Goal: Information Seeking & Learning: Compare options

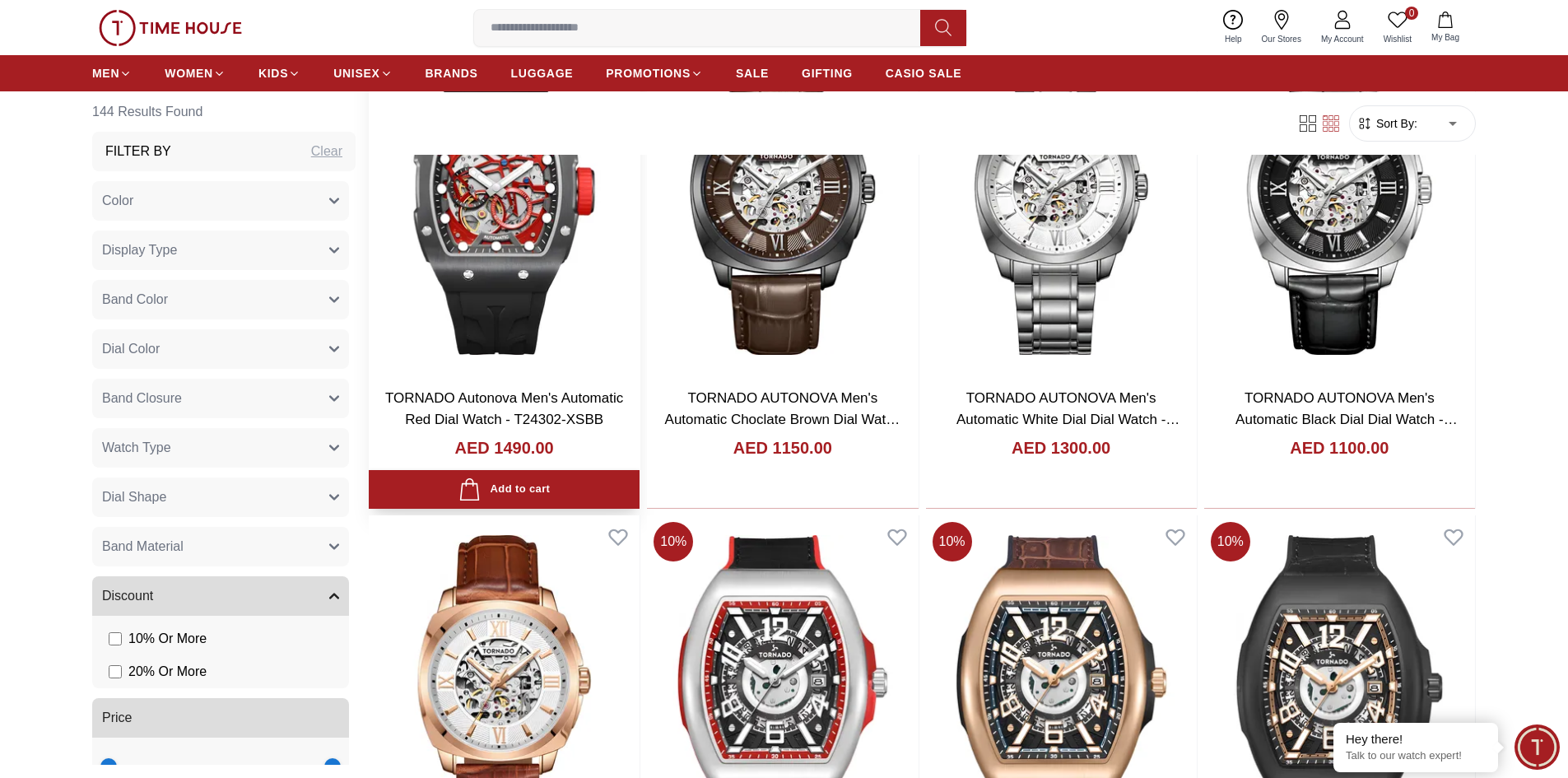
scroll to position [1235, 0]
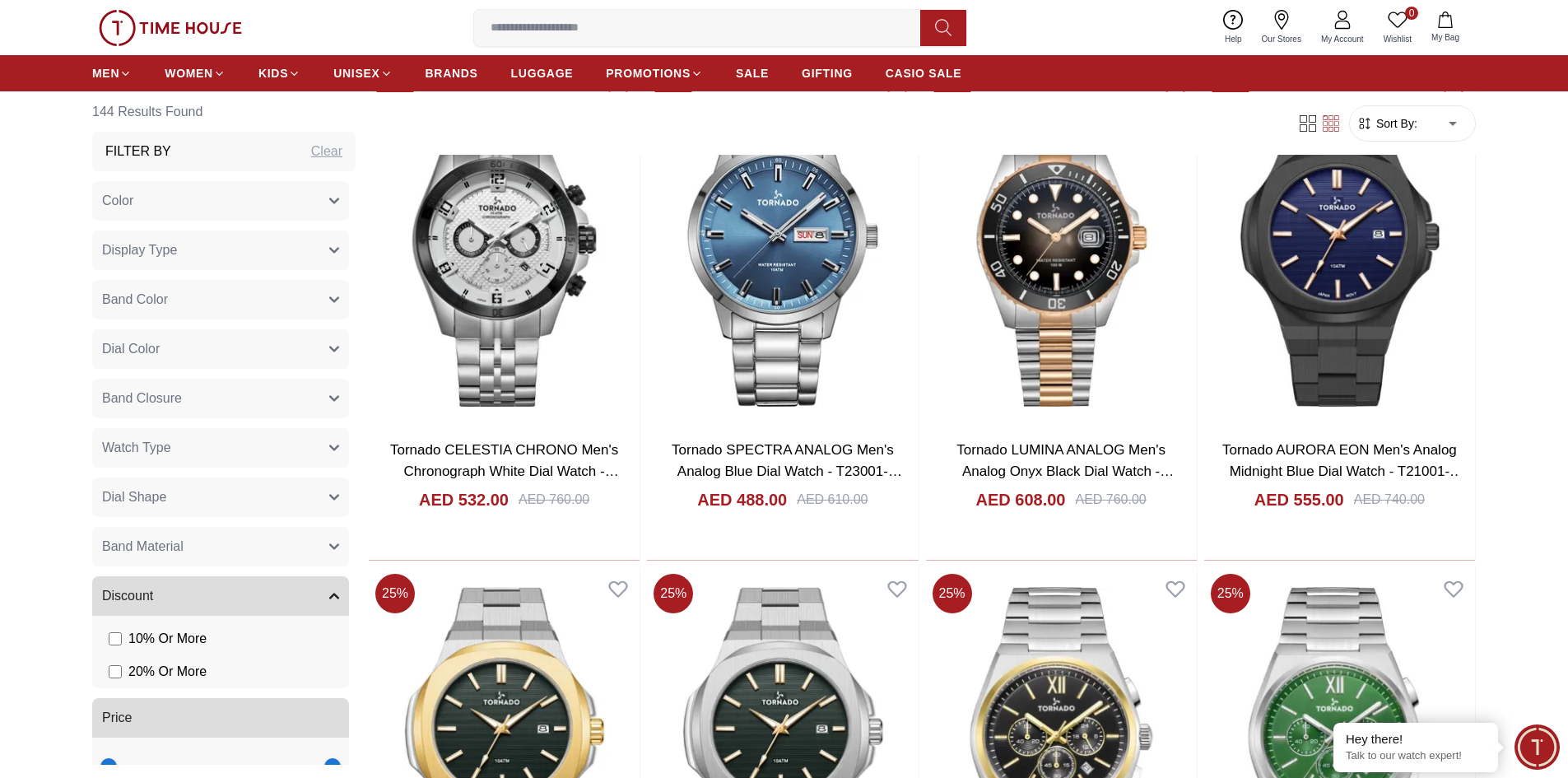
scroll to position [1317, 0]
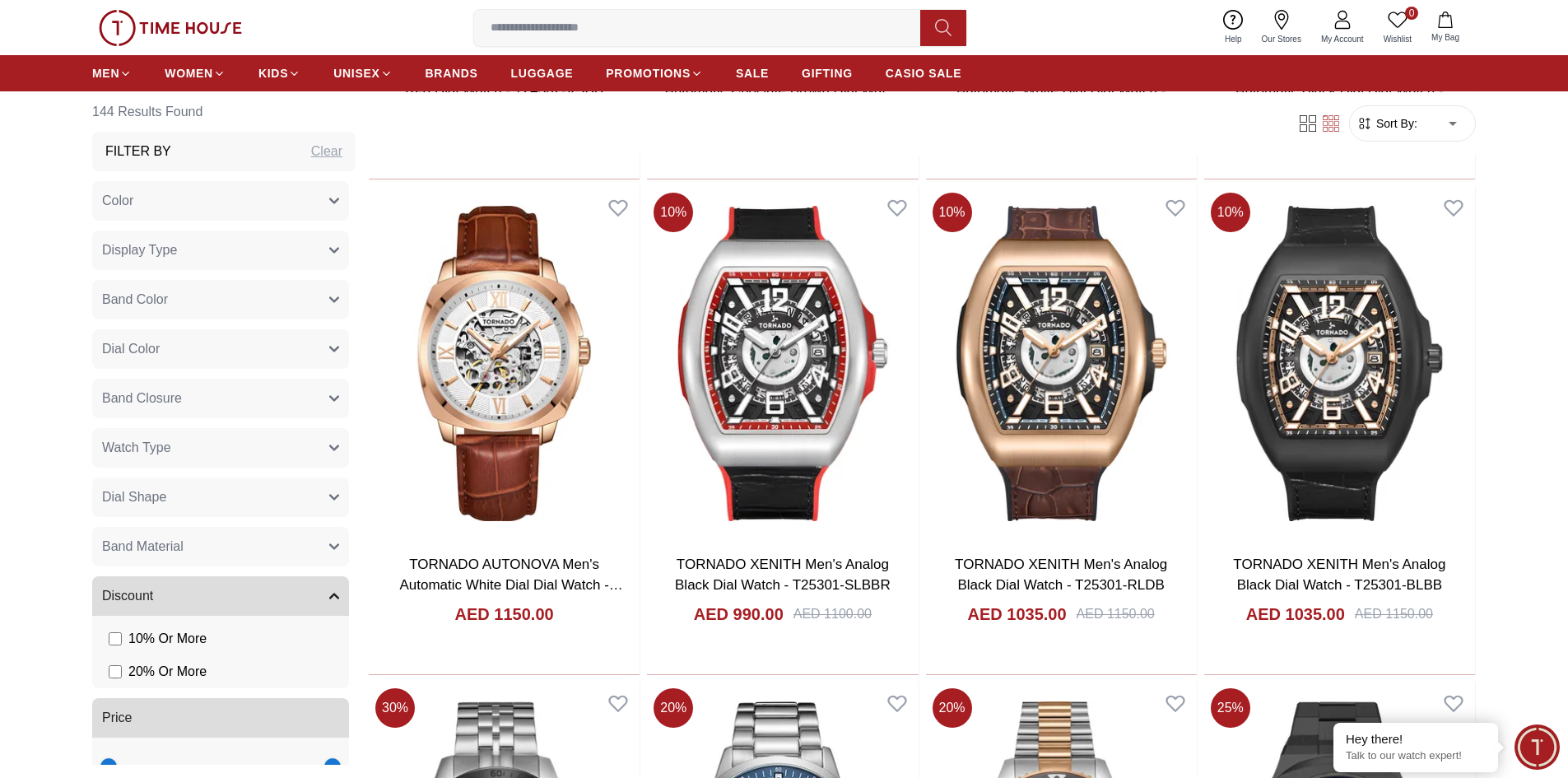
click at [329, 196] on icon "button" at bounding box center [334, 200] width 10 height 10
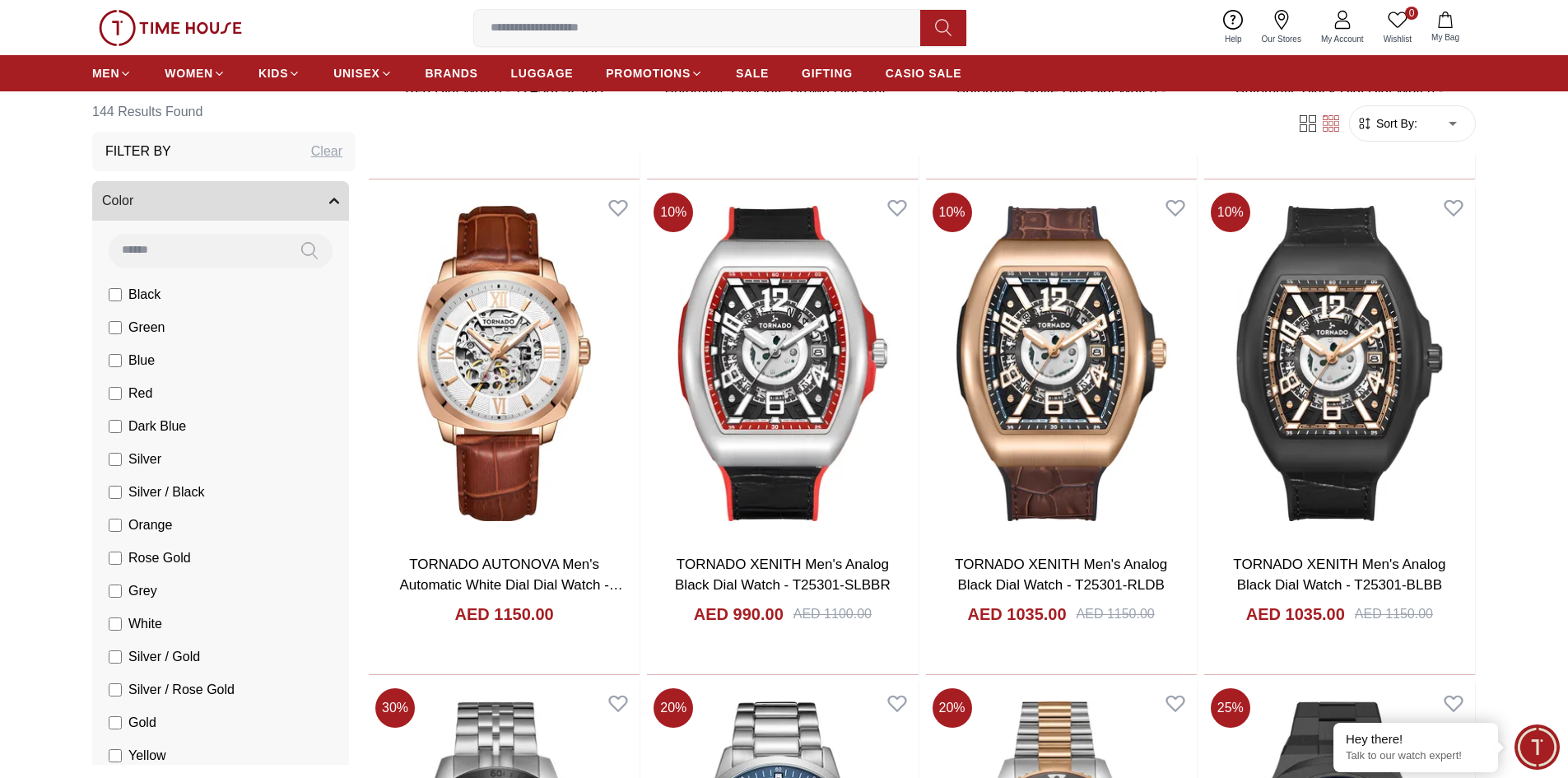
click at [129, 358] on span "Blue" at bounding box center [142, 360] width 26 height 19
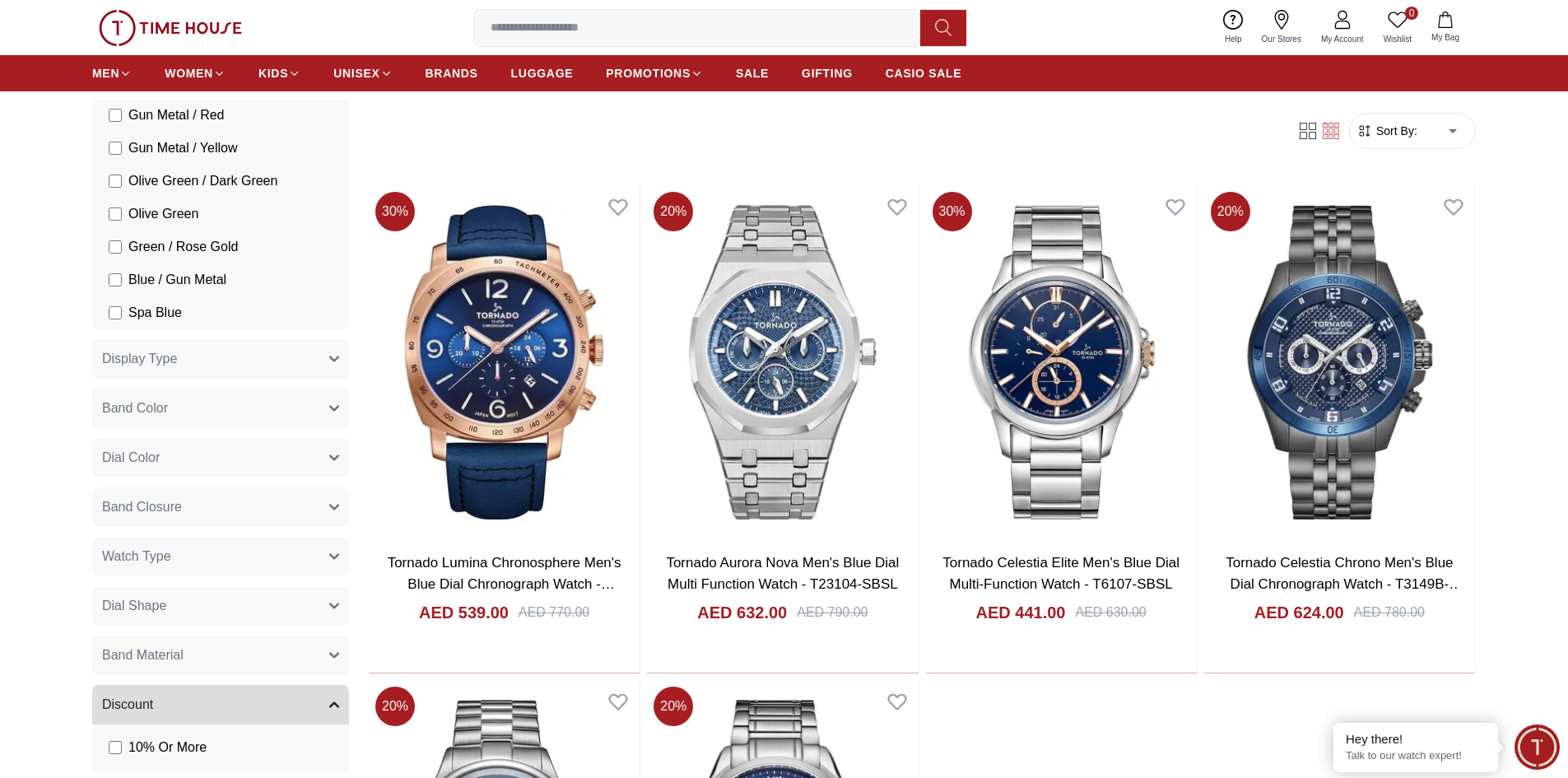
scroll to position [1564, 0]
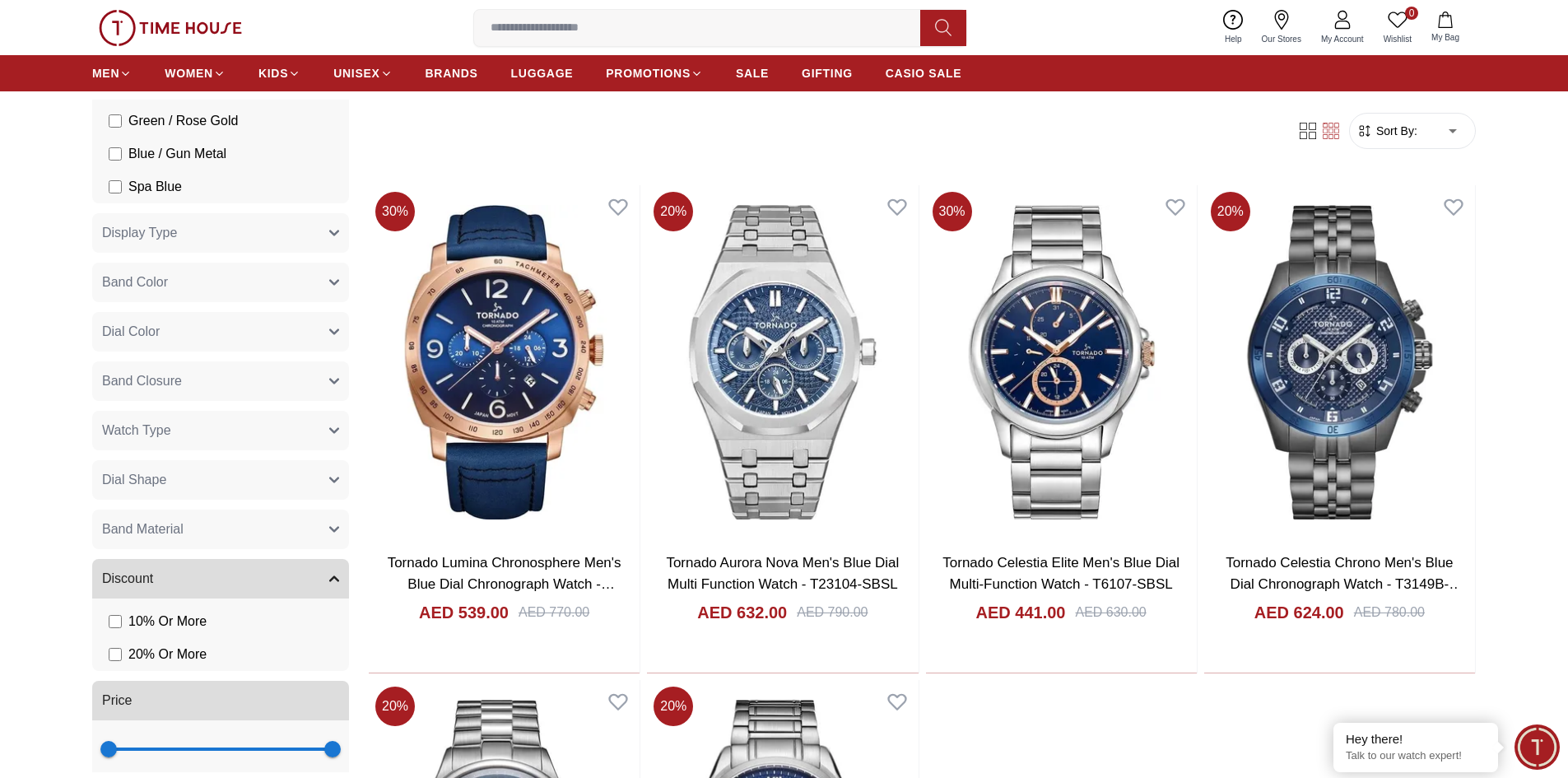
click at [246, 234] on button "Display Type" at bounding box center [221, 233] width 257 height 40
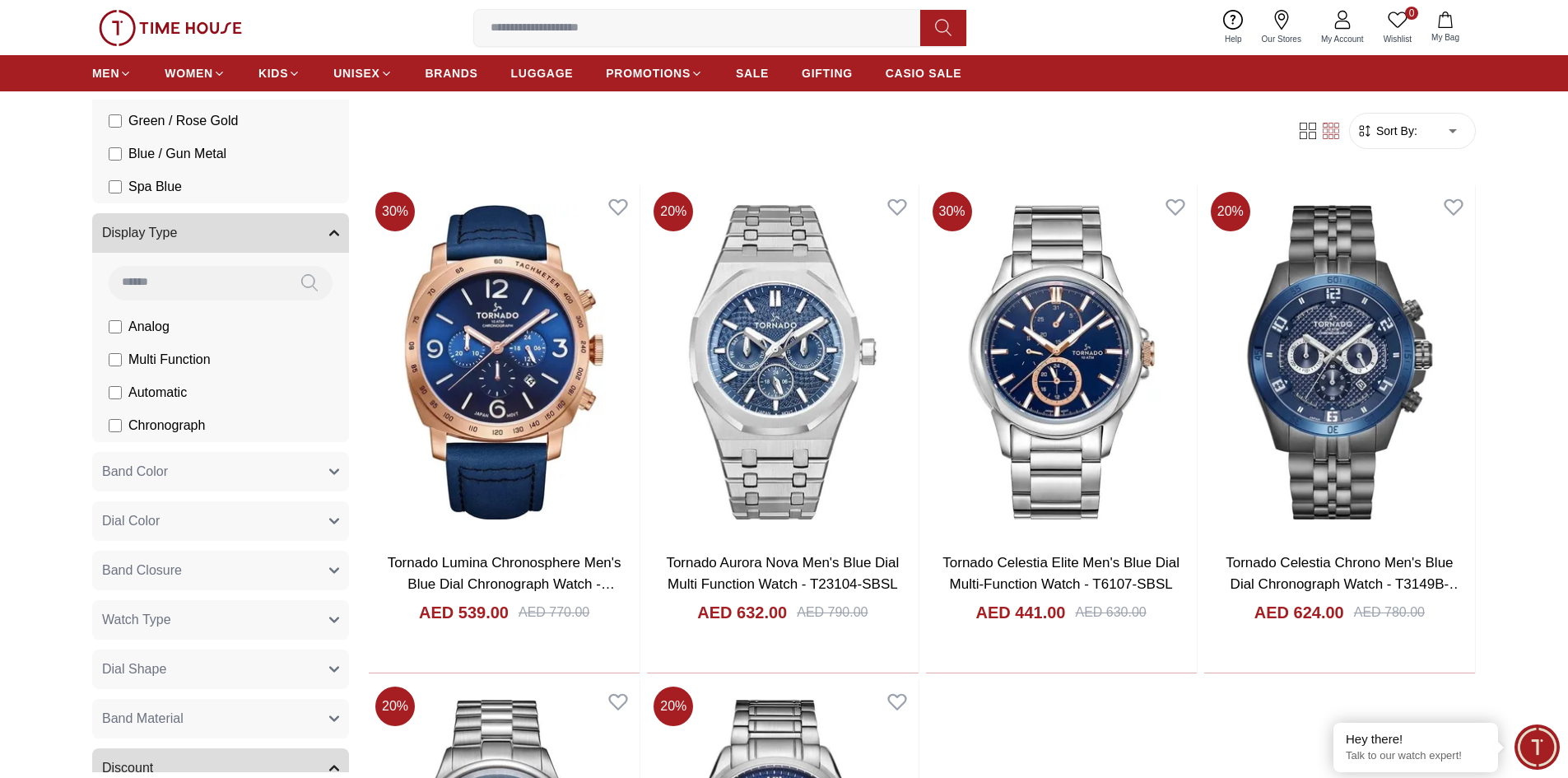
click at [152, 420] on span "Chronograph" at bounding box center [166, 426] width 77 height 19
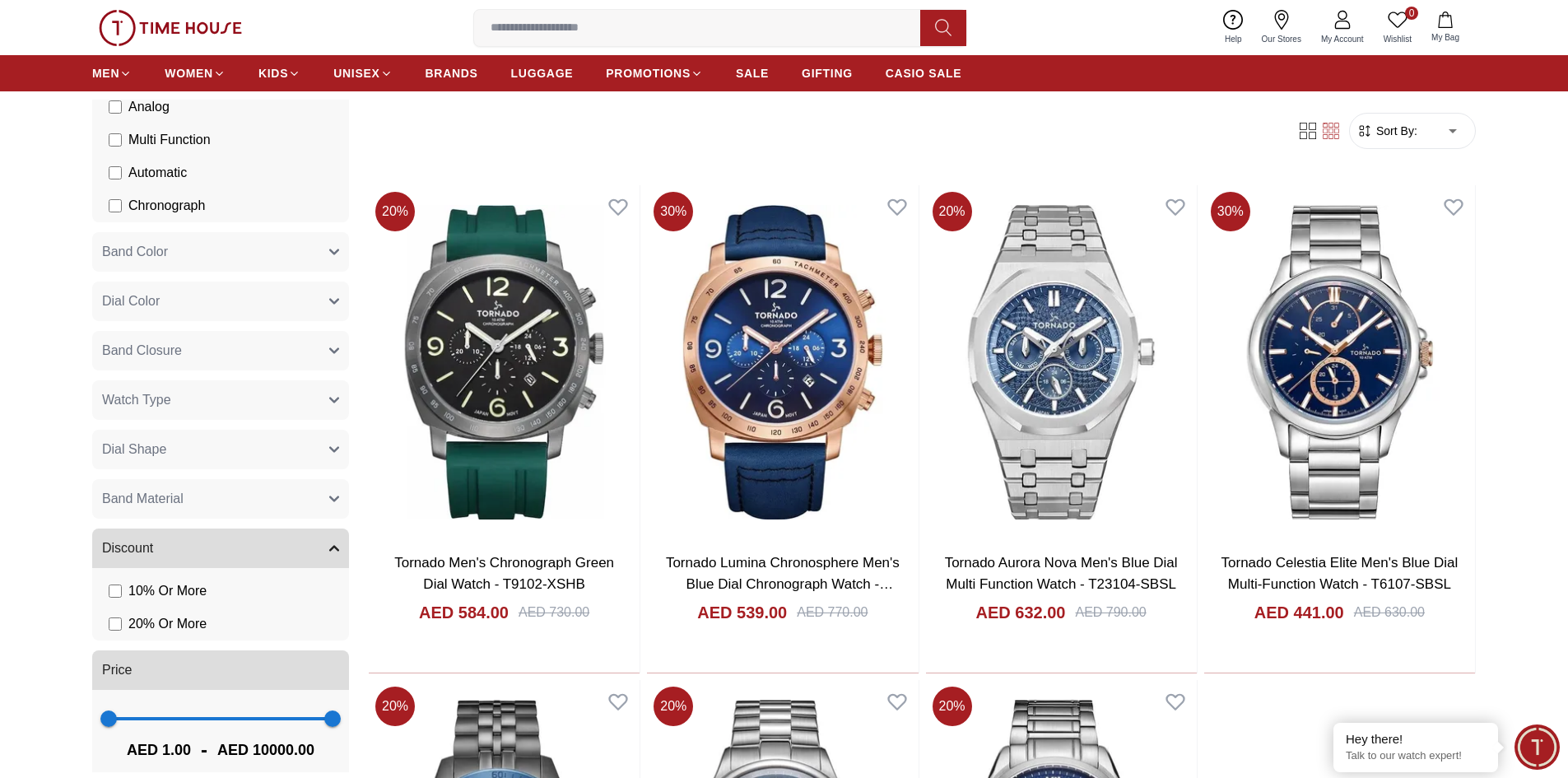
scroll to position [1801, 0]
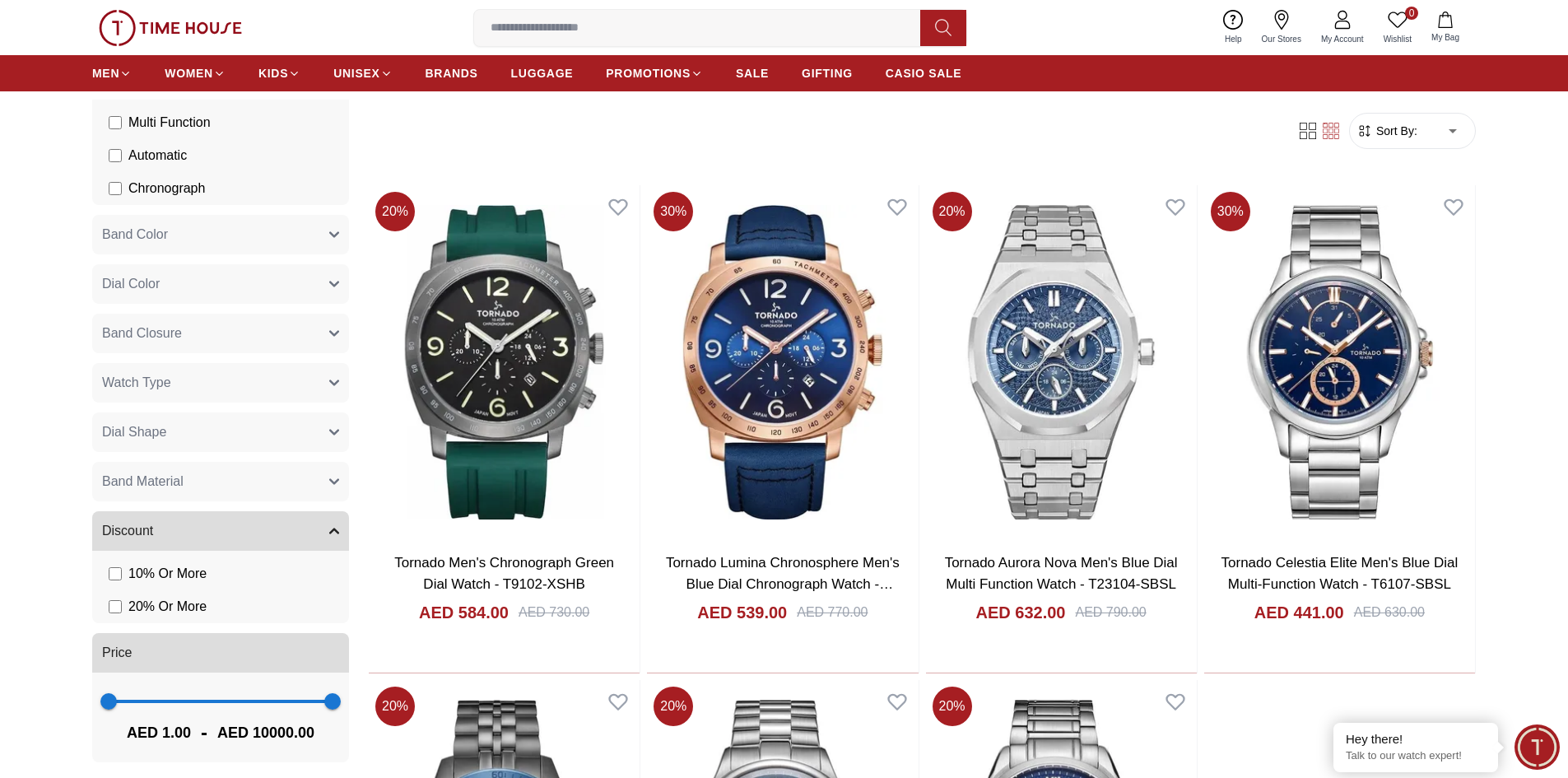
click at [200, 336] on button "Band Closure" at bounding box center [221, 333] width 257 height 40
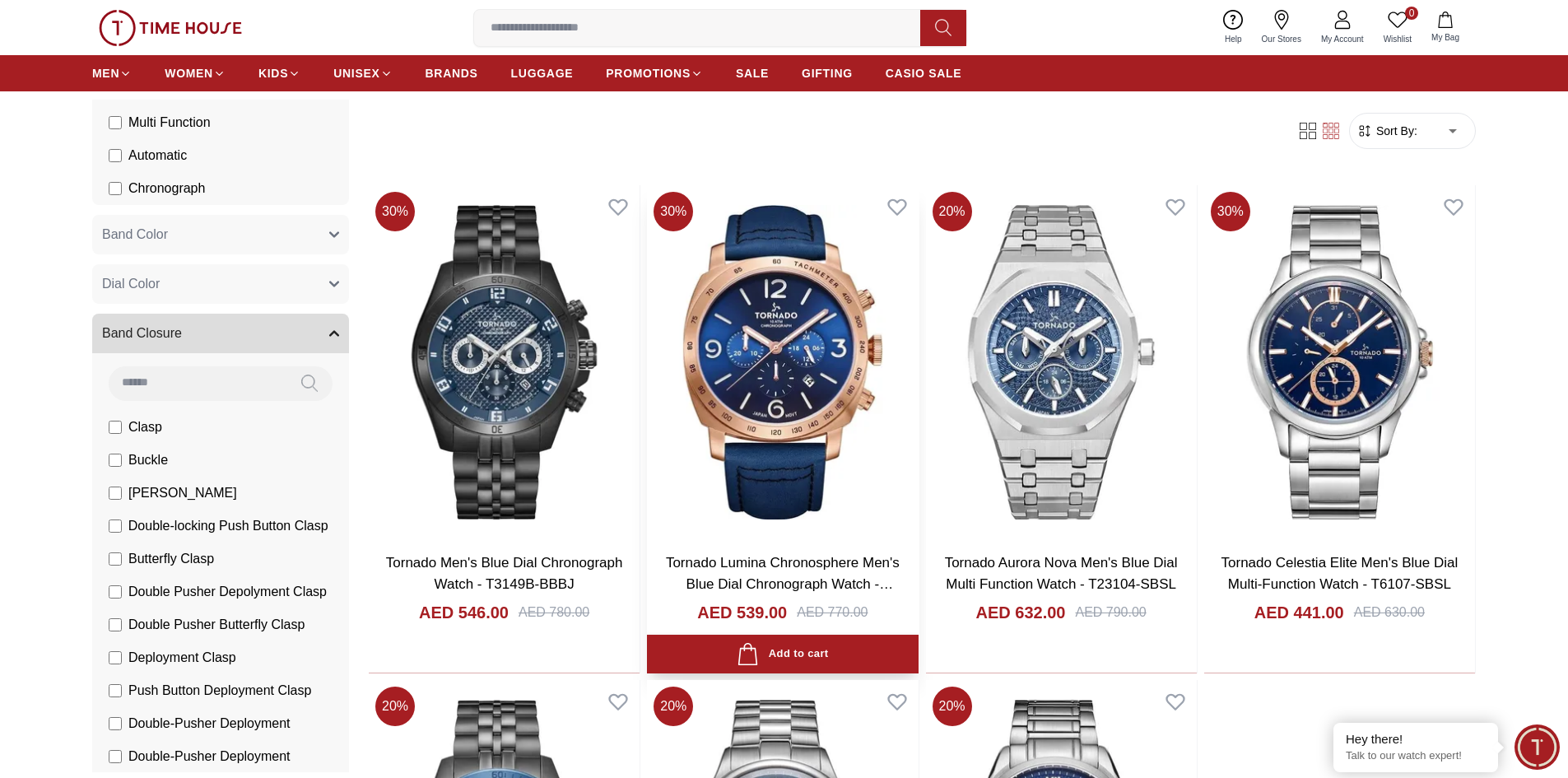
click at [756, 352] on img at bounding box center [781, 362] width 270 height 354
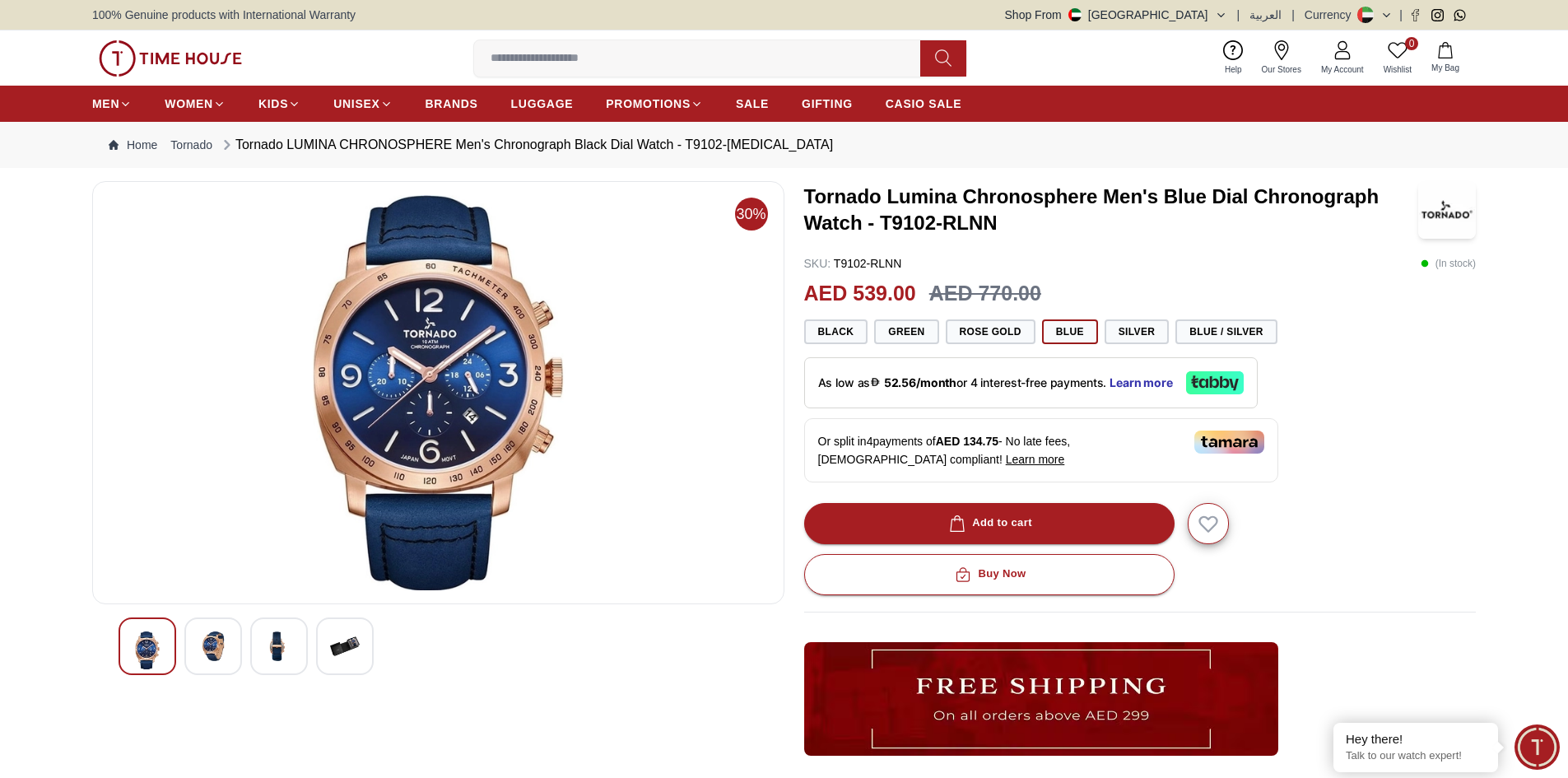
click at [212, 645] on img at bounding box center [213, 647] width 30 height 30
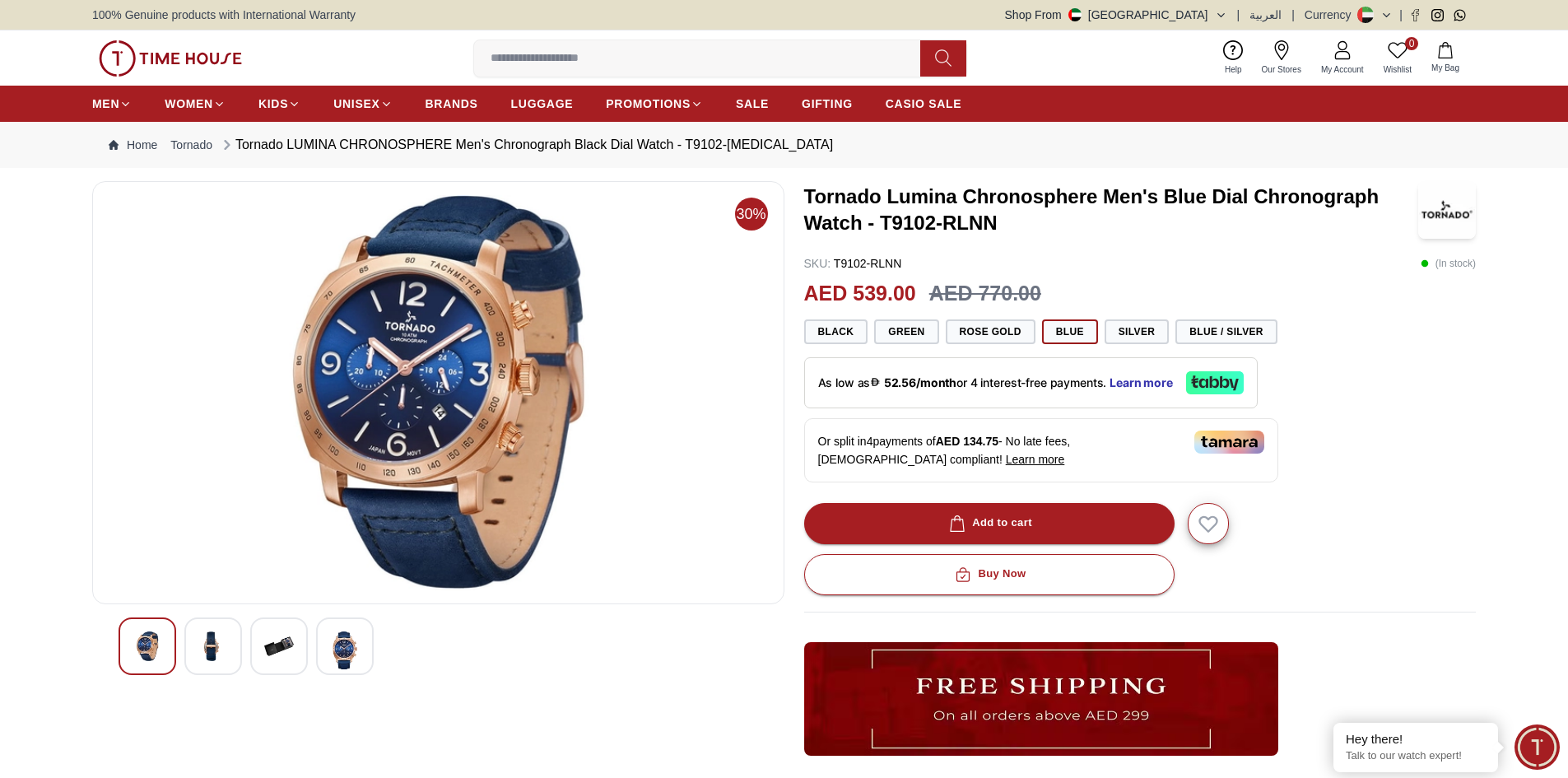
click at [270, 652] on img at bounding box center [279, 647] width 30 height 30
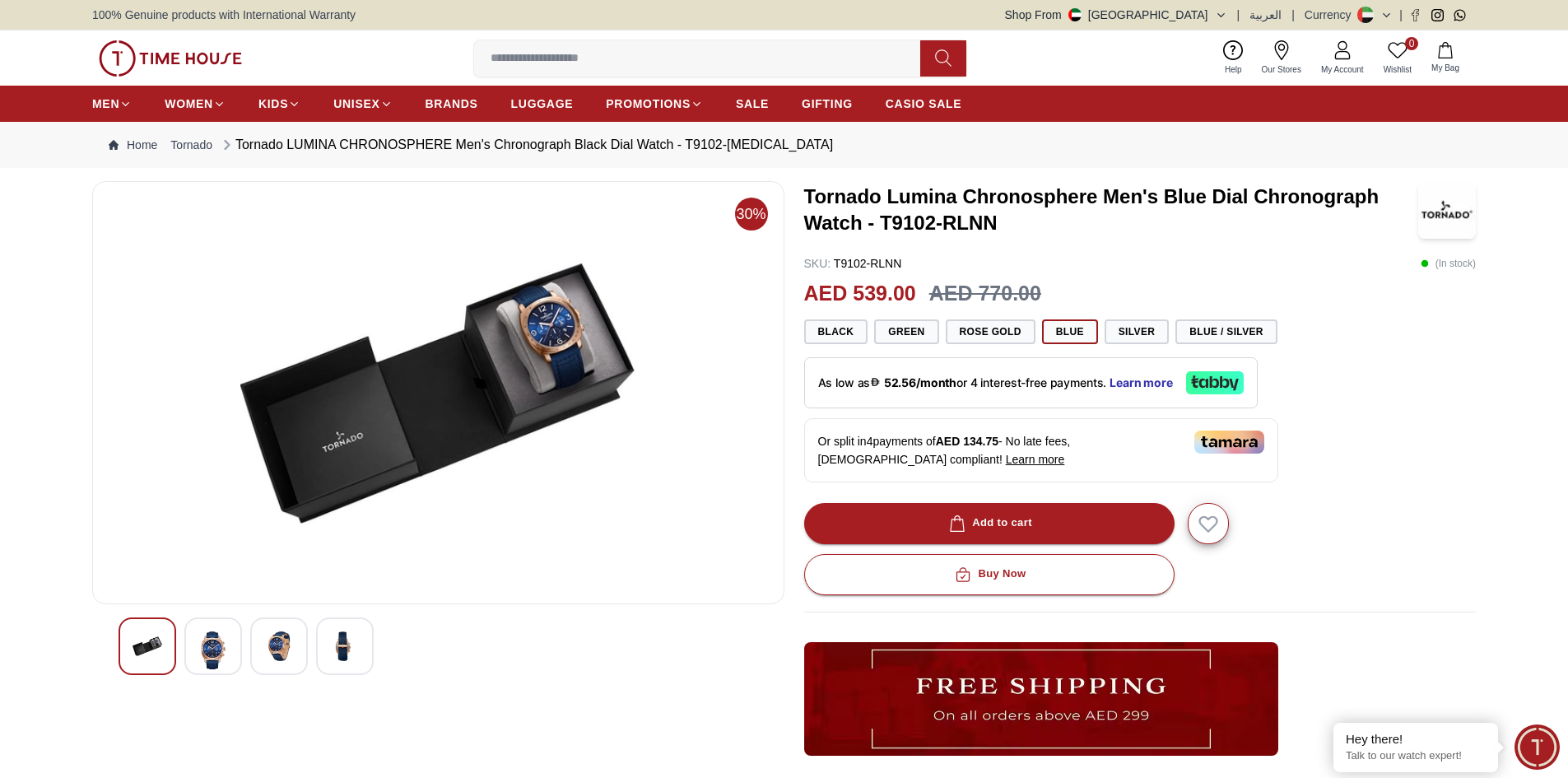
click at [329, 644] on div at bounding box center [344, 646] width 57 height 57
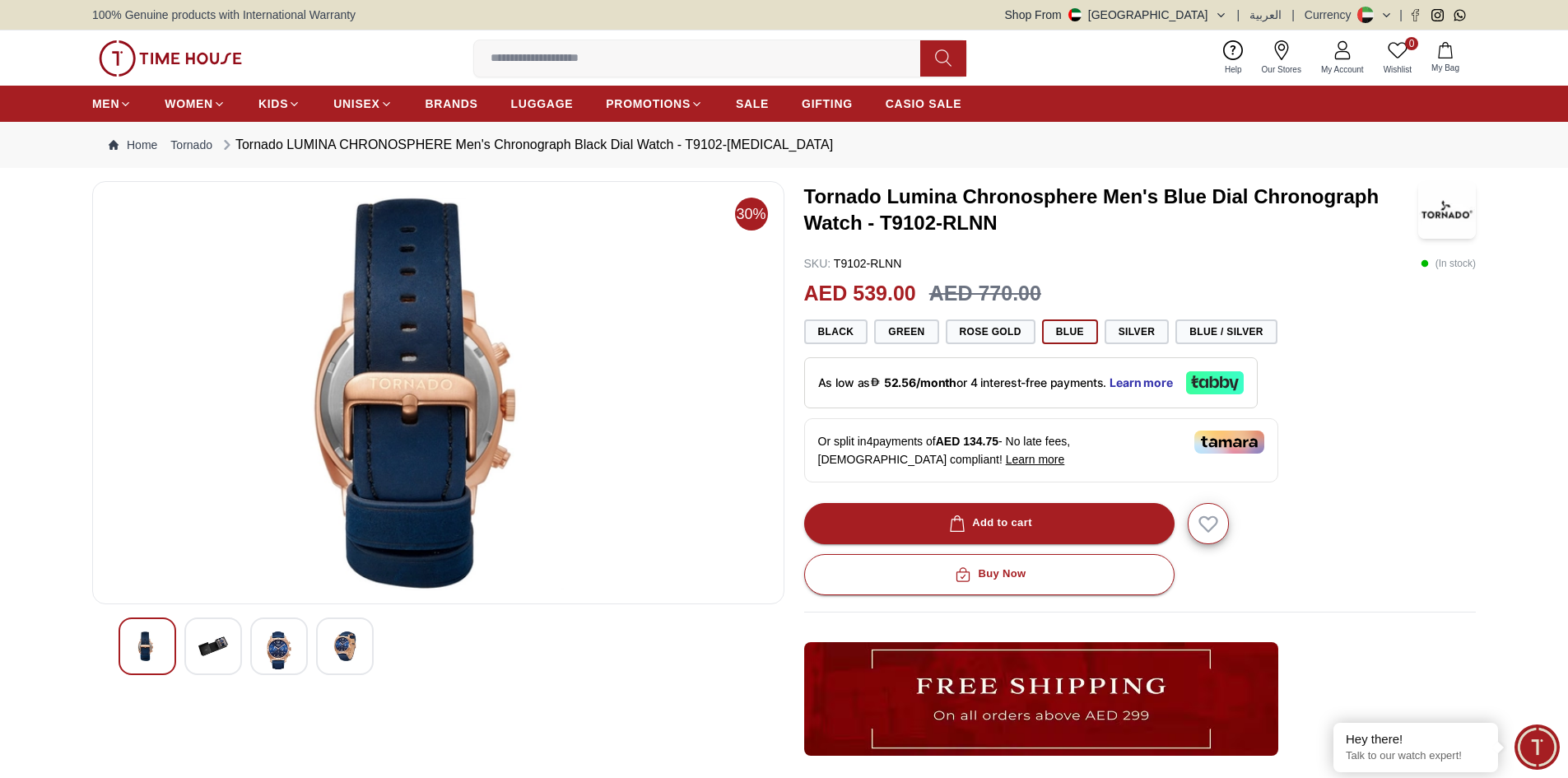
click at [158, 658] on img at bounding box center [147, 647] width 30 height 30
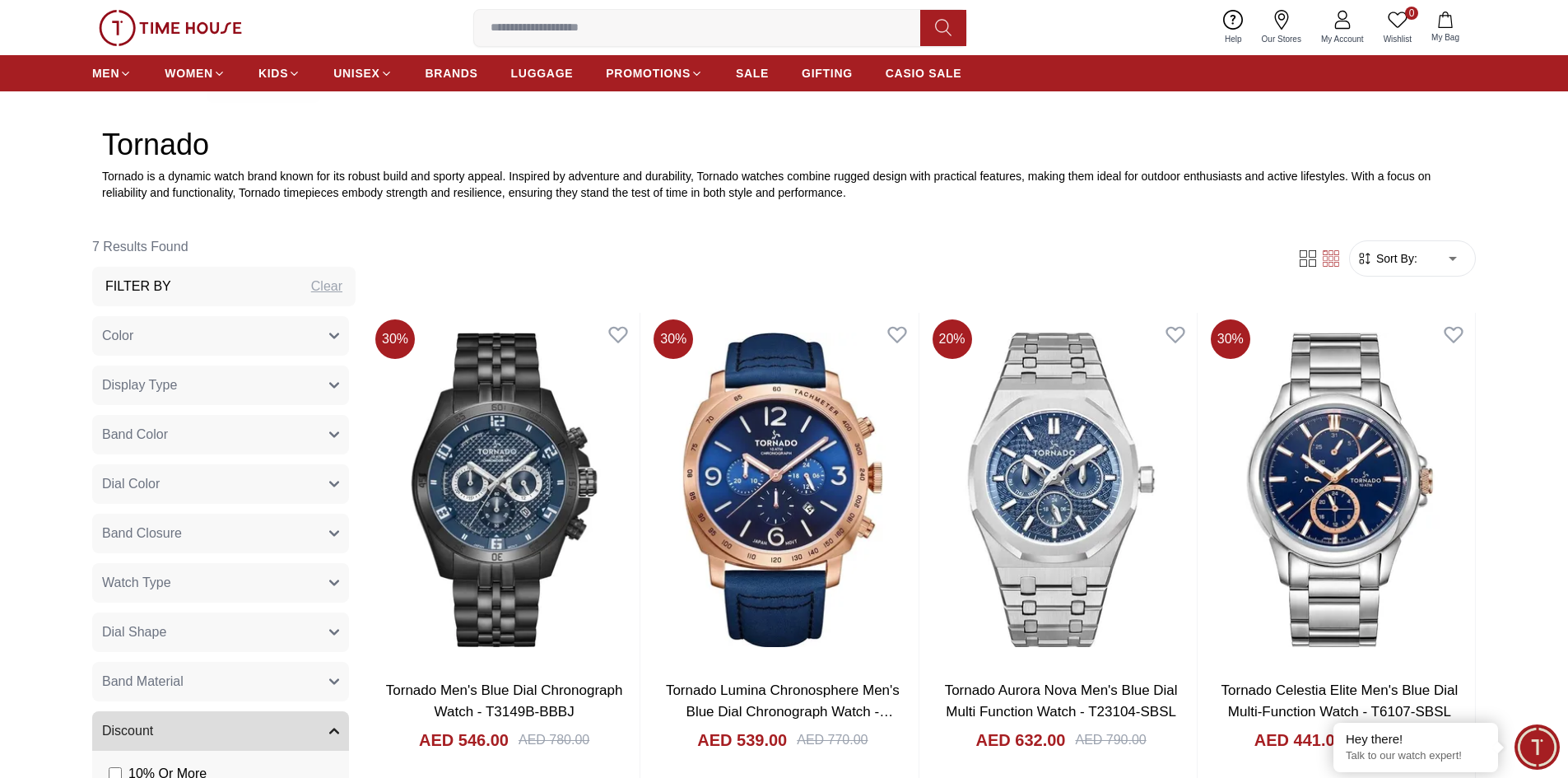
scroll to position [741, 0]
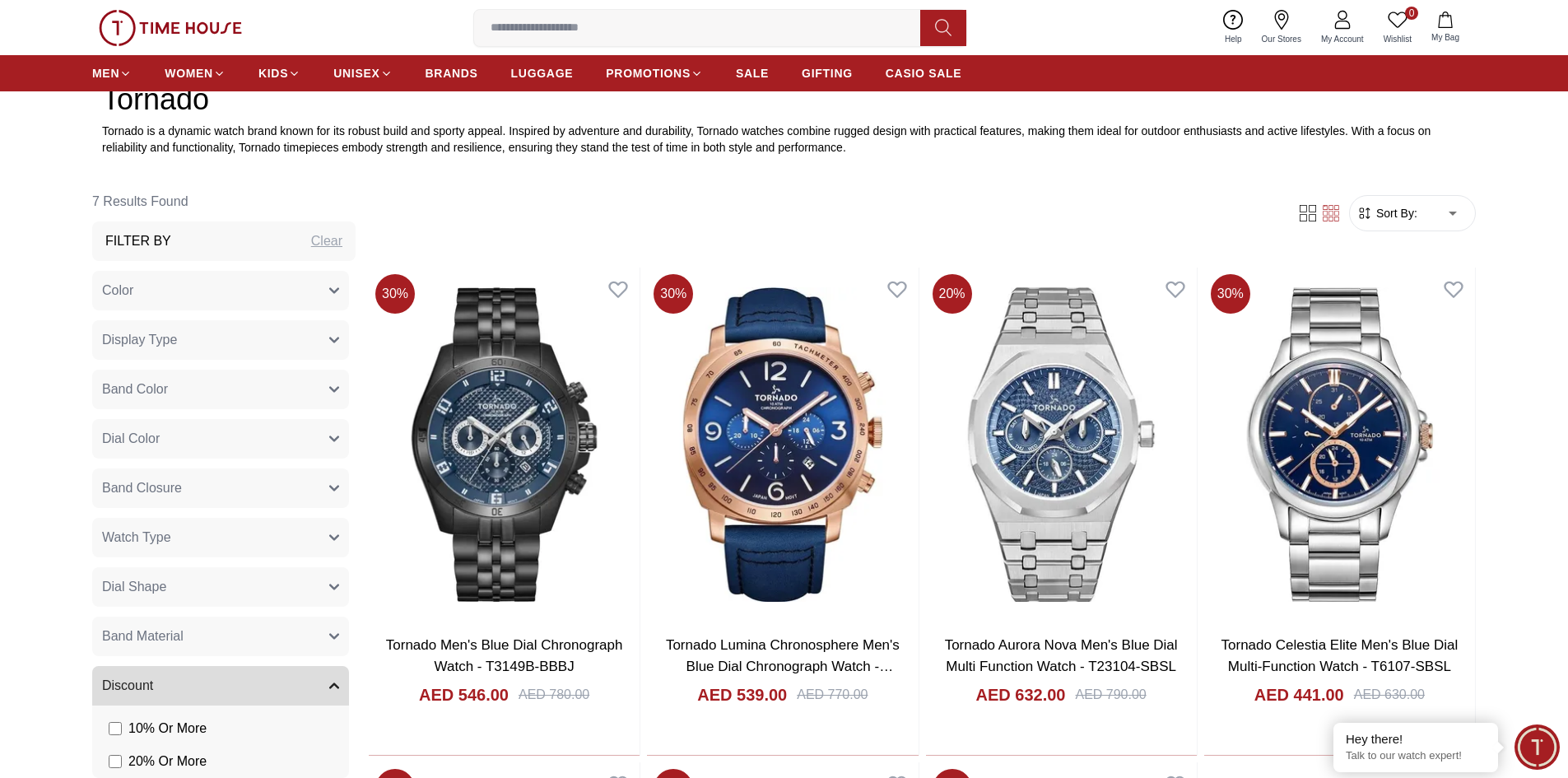
click at [240, 285] on button "Color" at bounding box center [221, 290] width 257 height 40
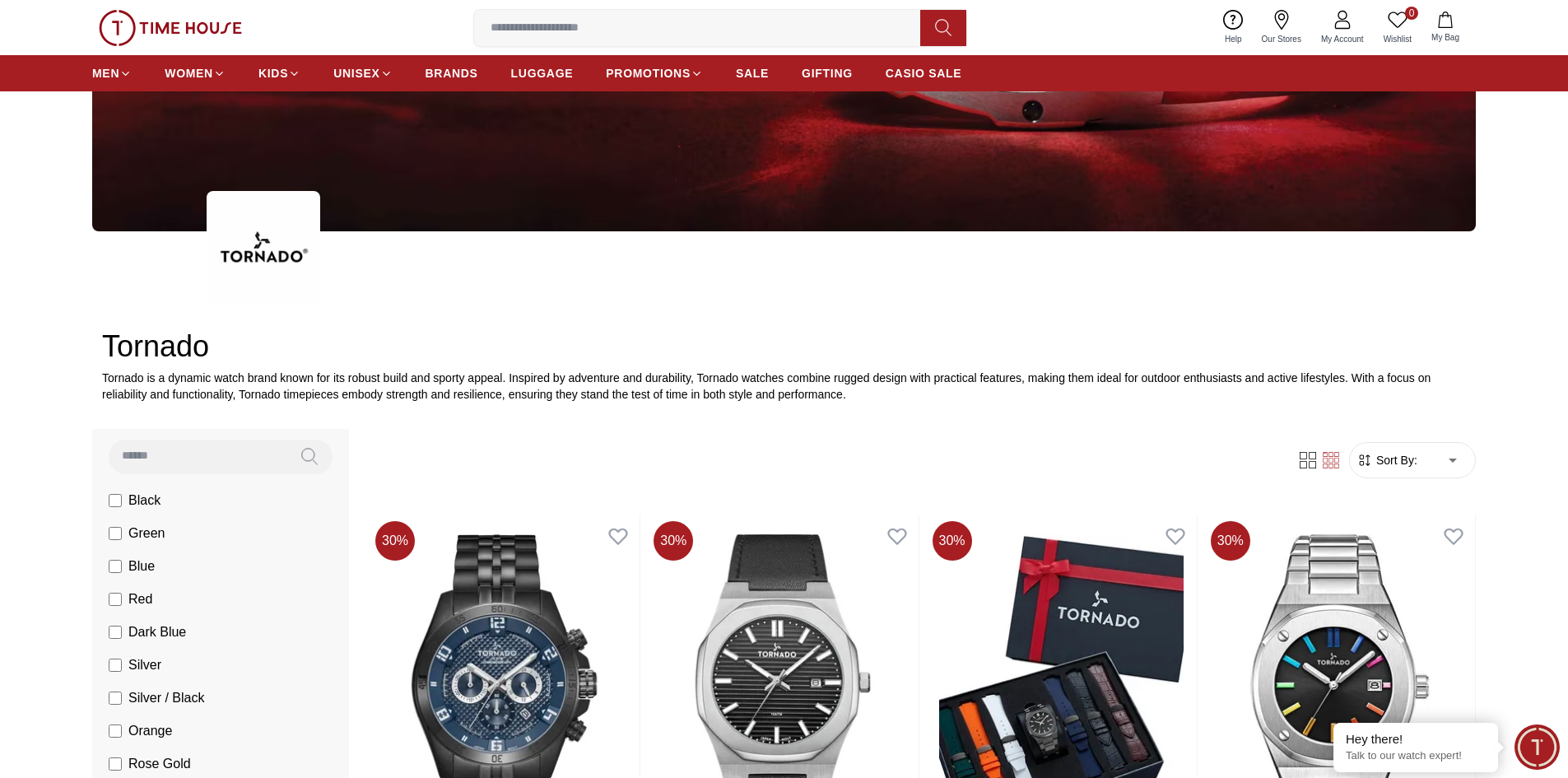
scroll to position [247, 0]
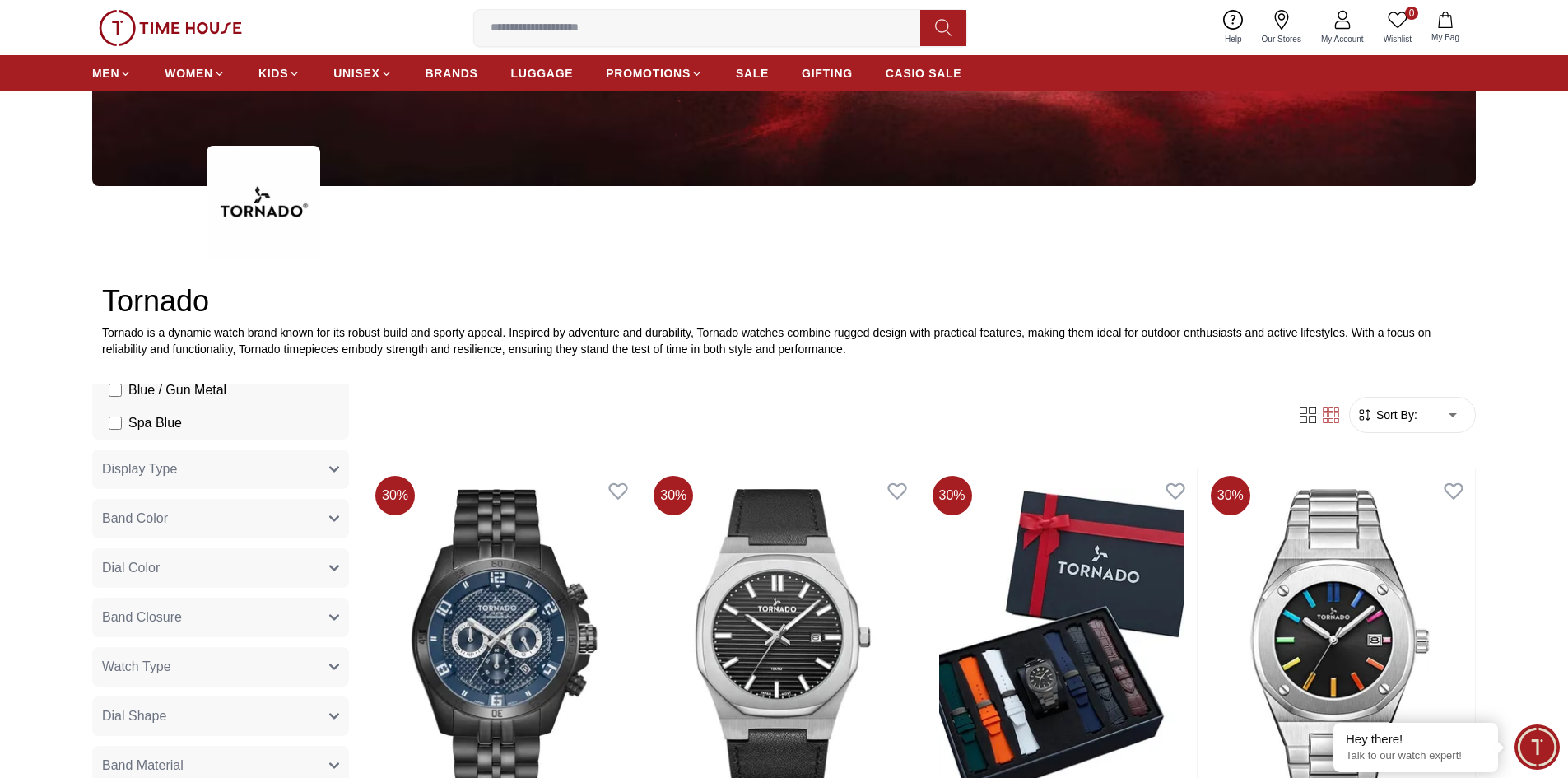
scroll to position [658, 0]
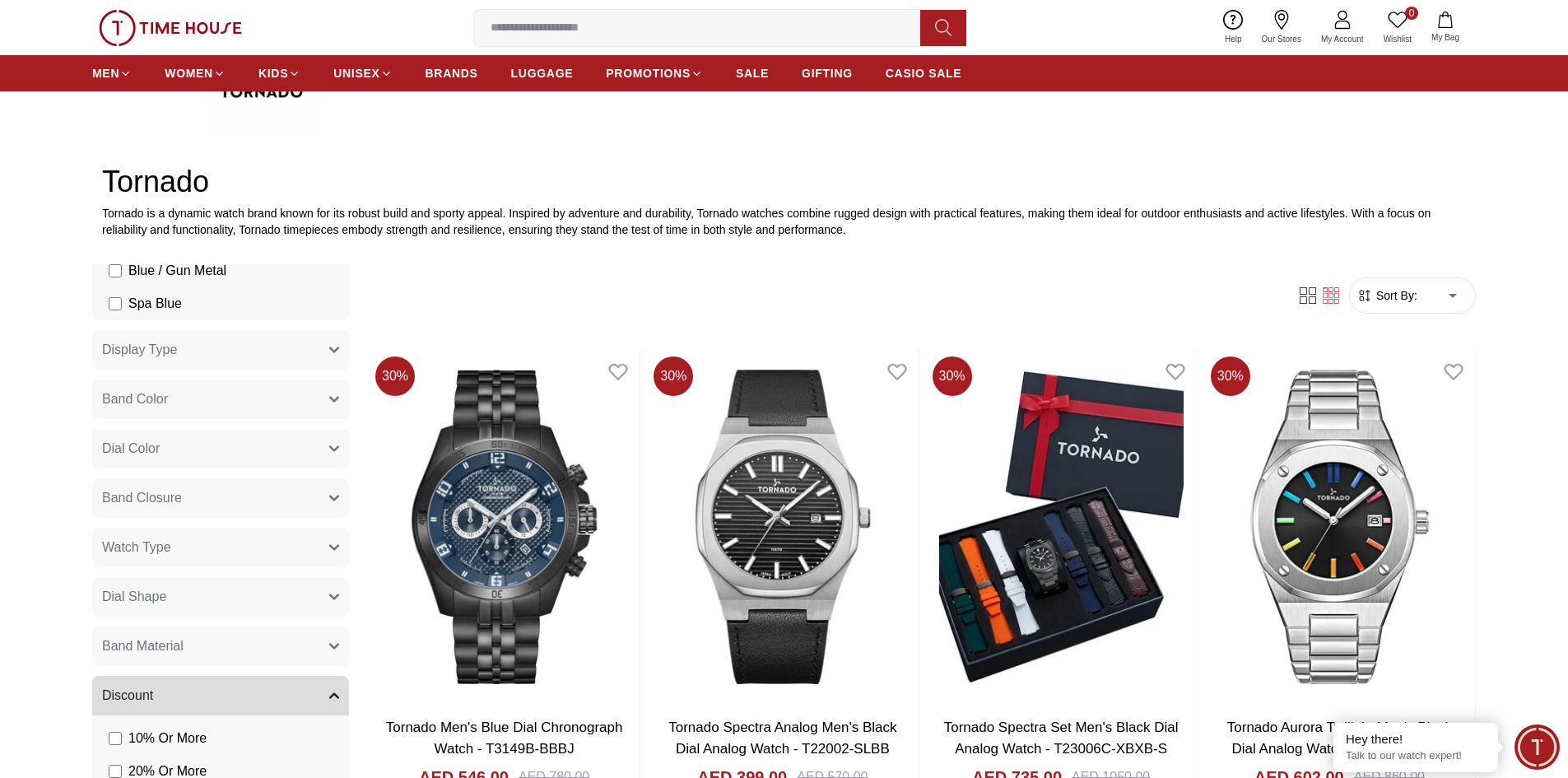
click at [226, 550] on button "Watch Type" at bounding box center [221, 547] width 257 height 40
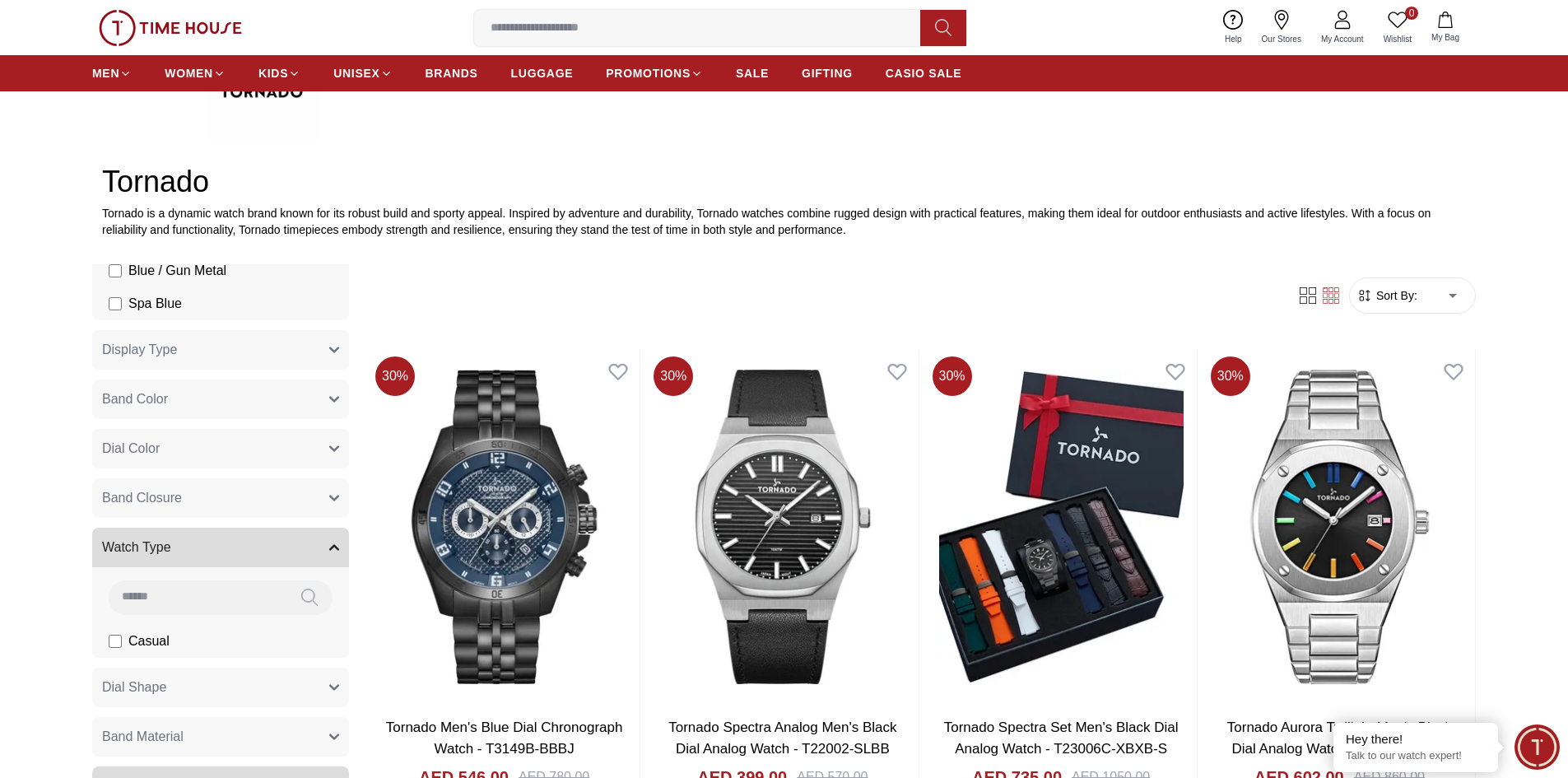
scroll to position [1702, 0]
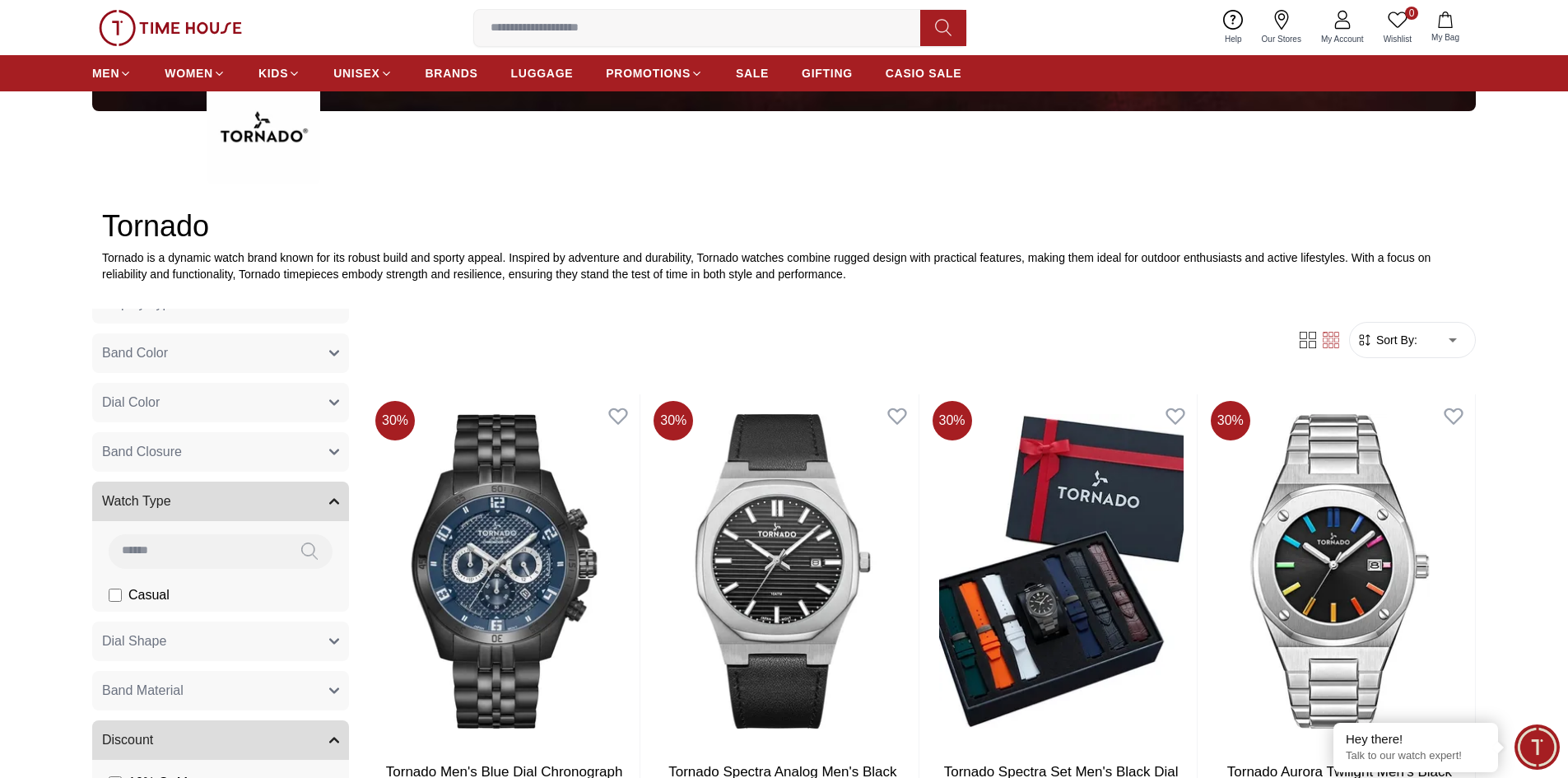
scroll to position [576, 0]
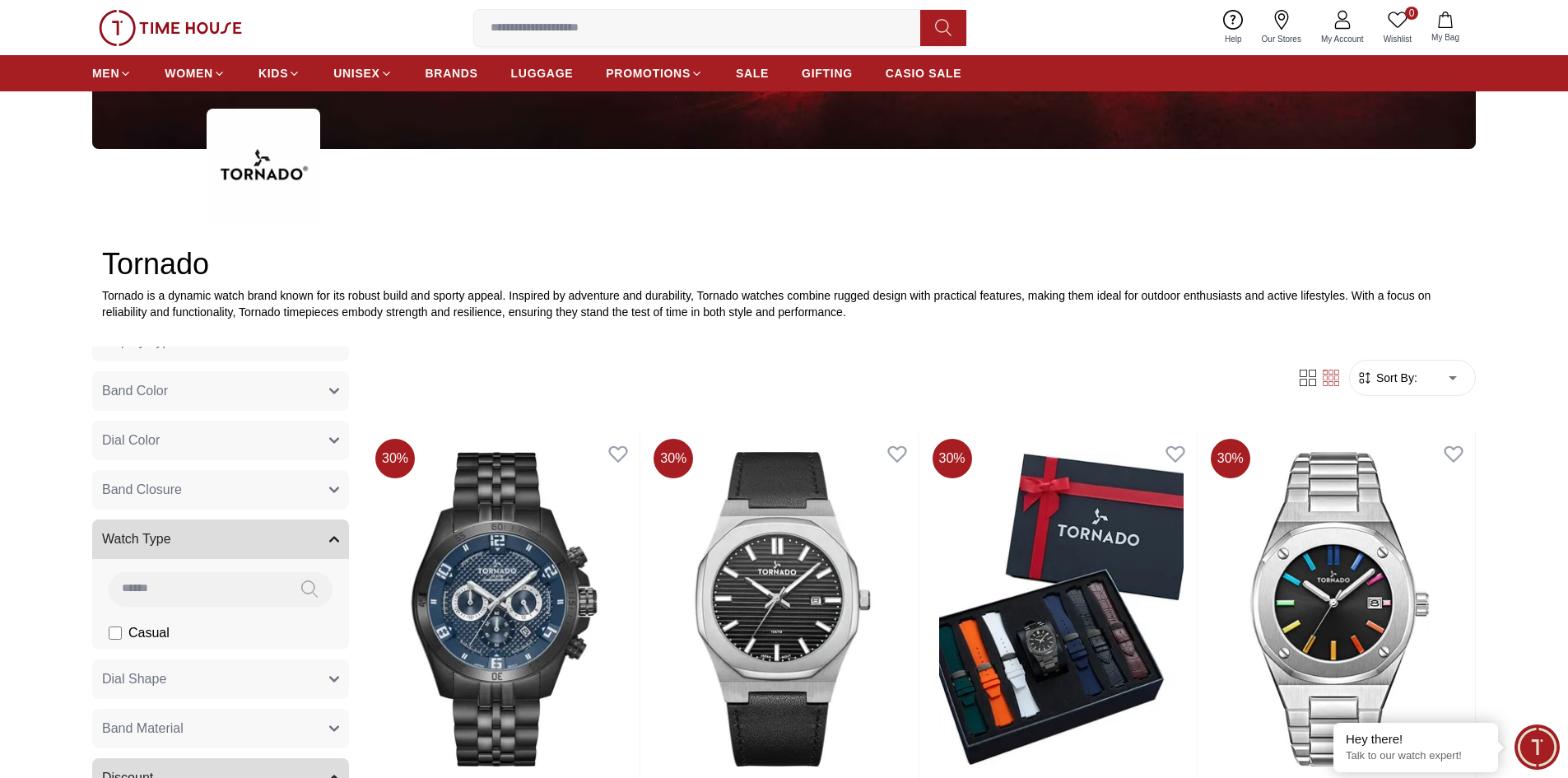
click at [164, 534] on span "Watch Type" at bounding box center [137, 539] width 69 height 19
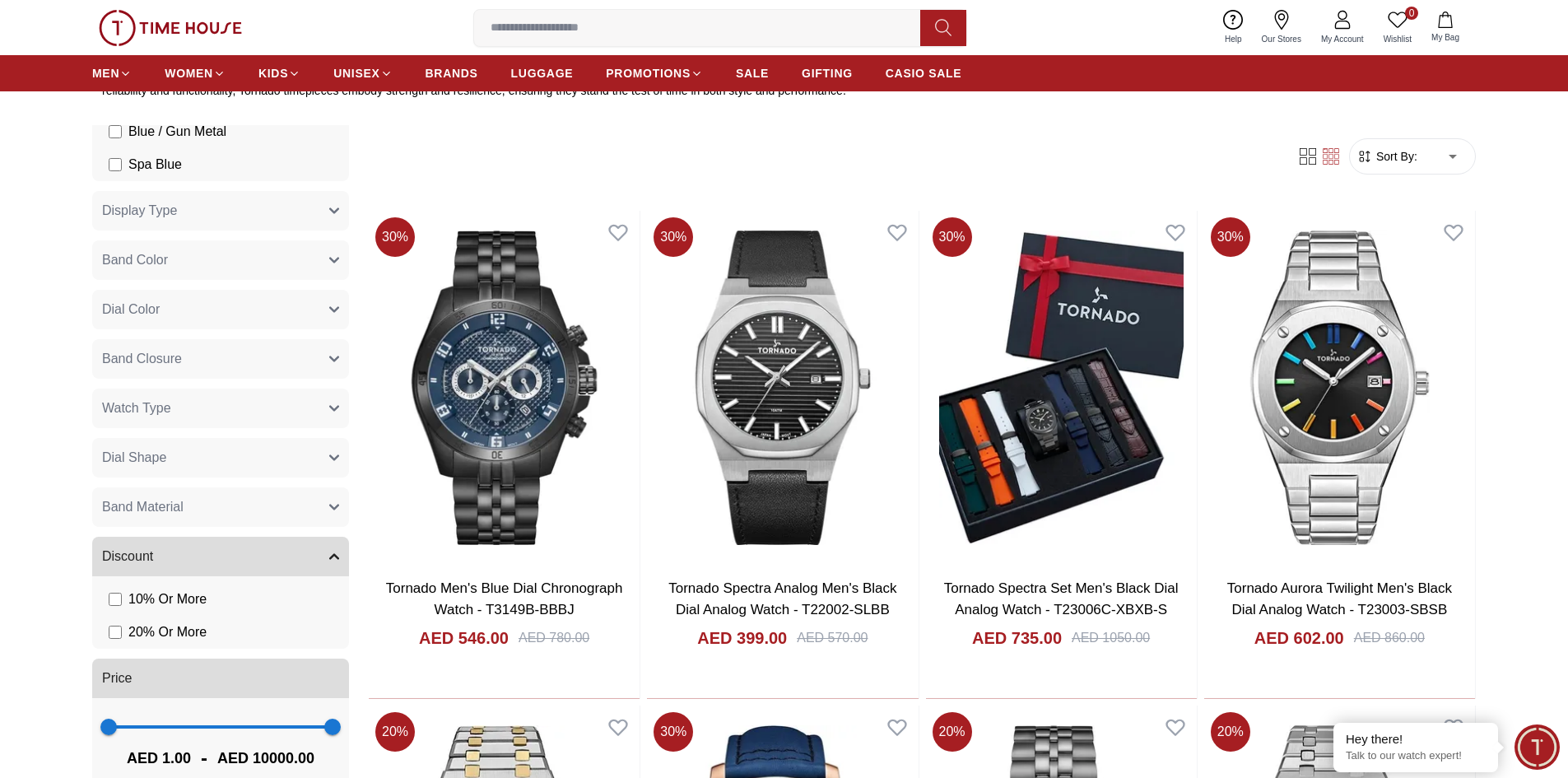
scroll to position [906, 0]
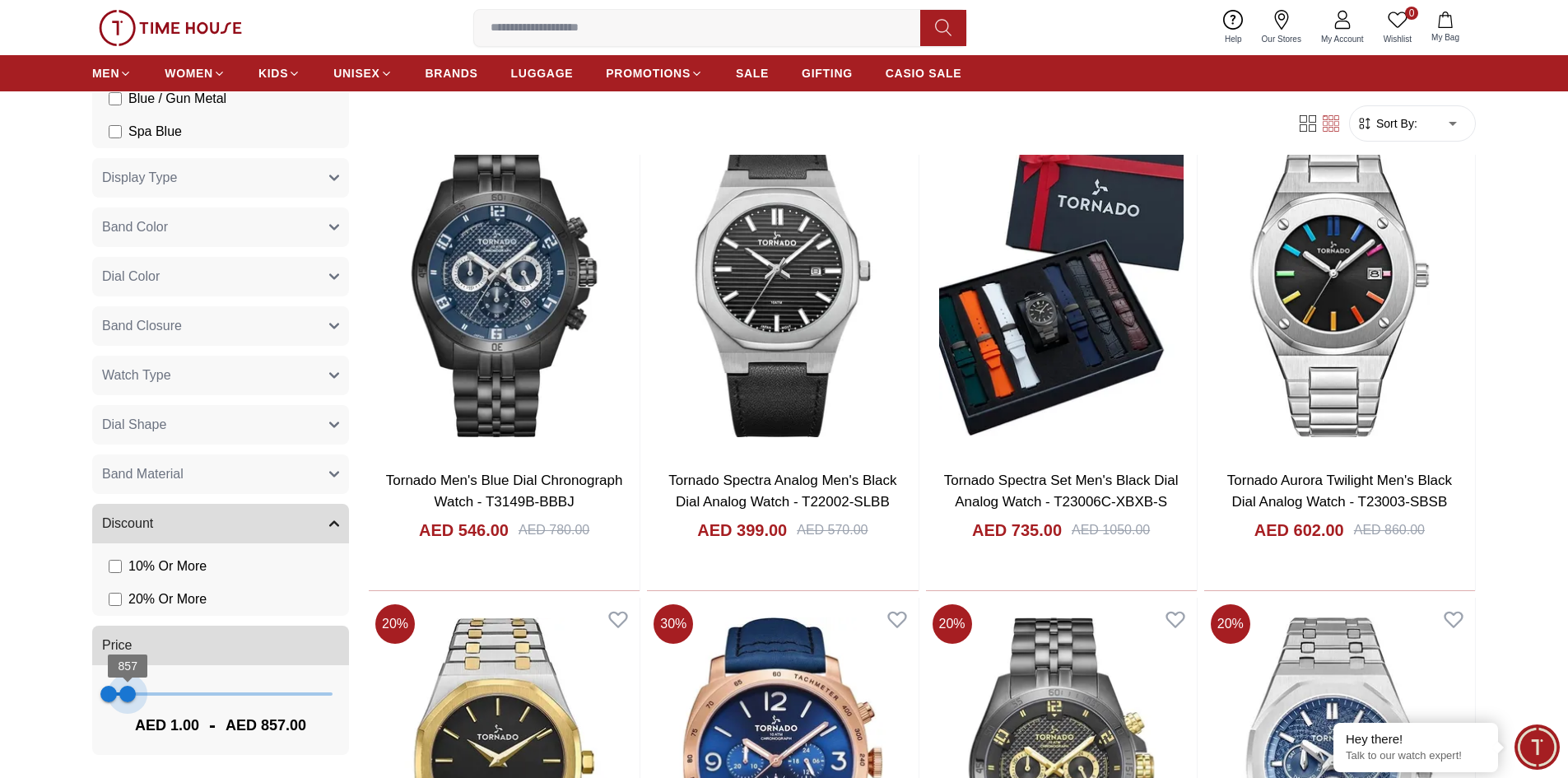
type input "***"
drag, startPoint x: 325, startPoint y: 693, endPoint x: 126, endPoint y: 701, distance: 199.2
click at [126, 701] on span "818" at bounding box center [127, 693] width 17 height 17
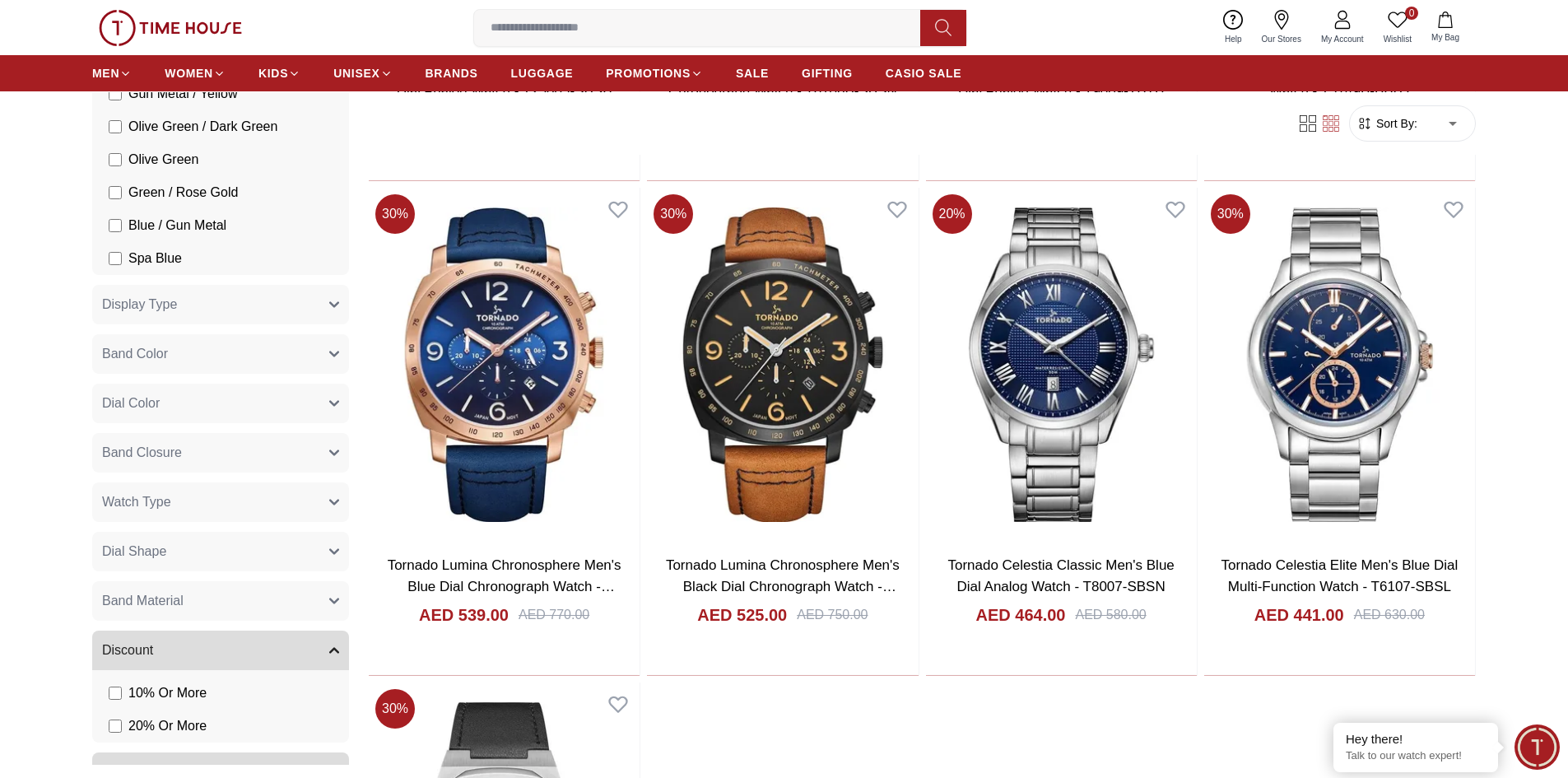
scroll to position [1448, 0]
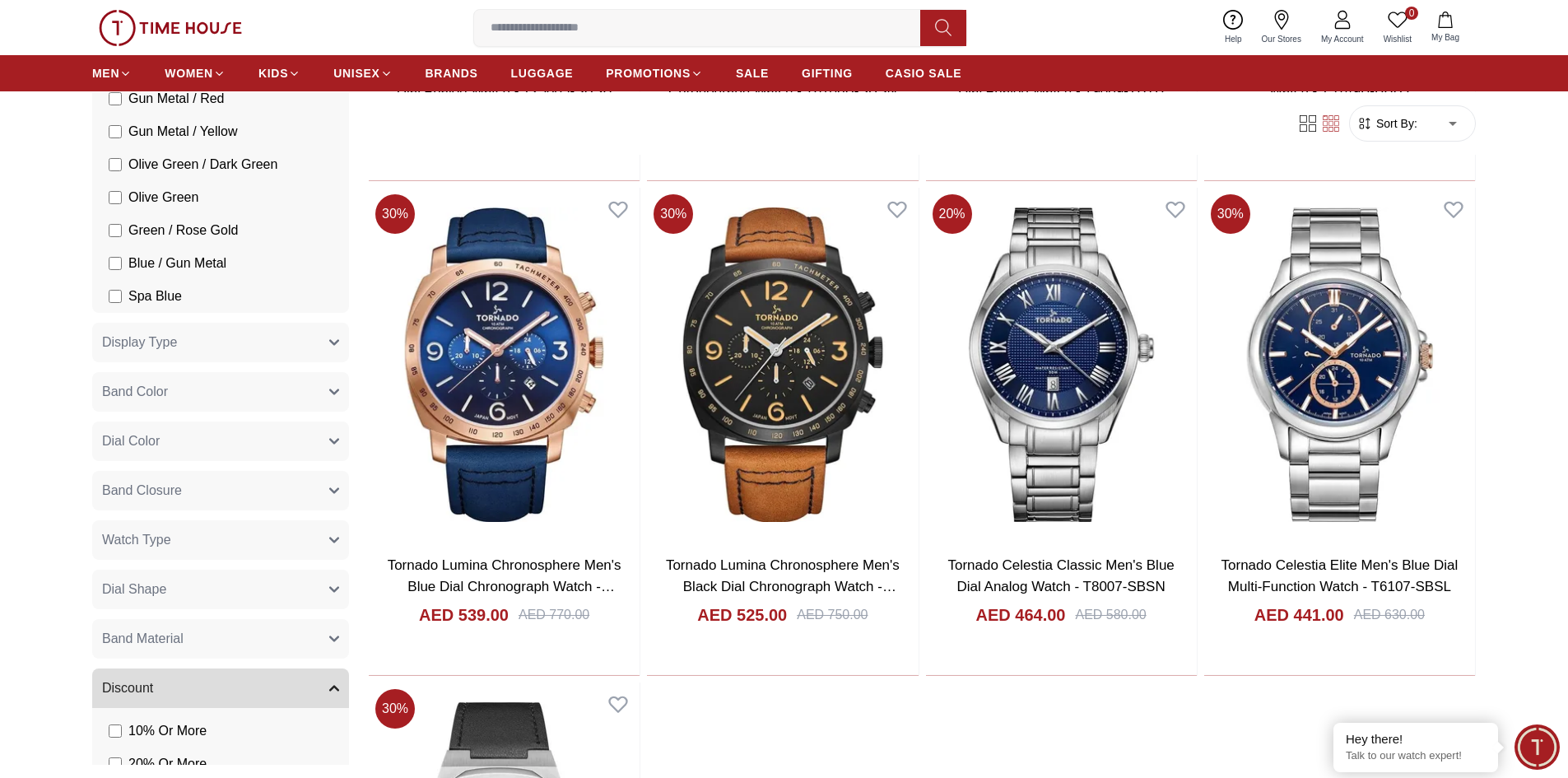
click at [260, 396] on button "Band Color" at bounding box center [221, 391] width 257 height 40
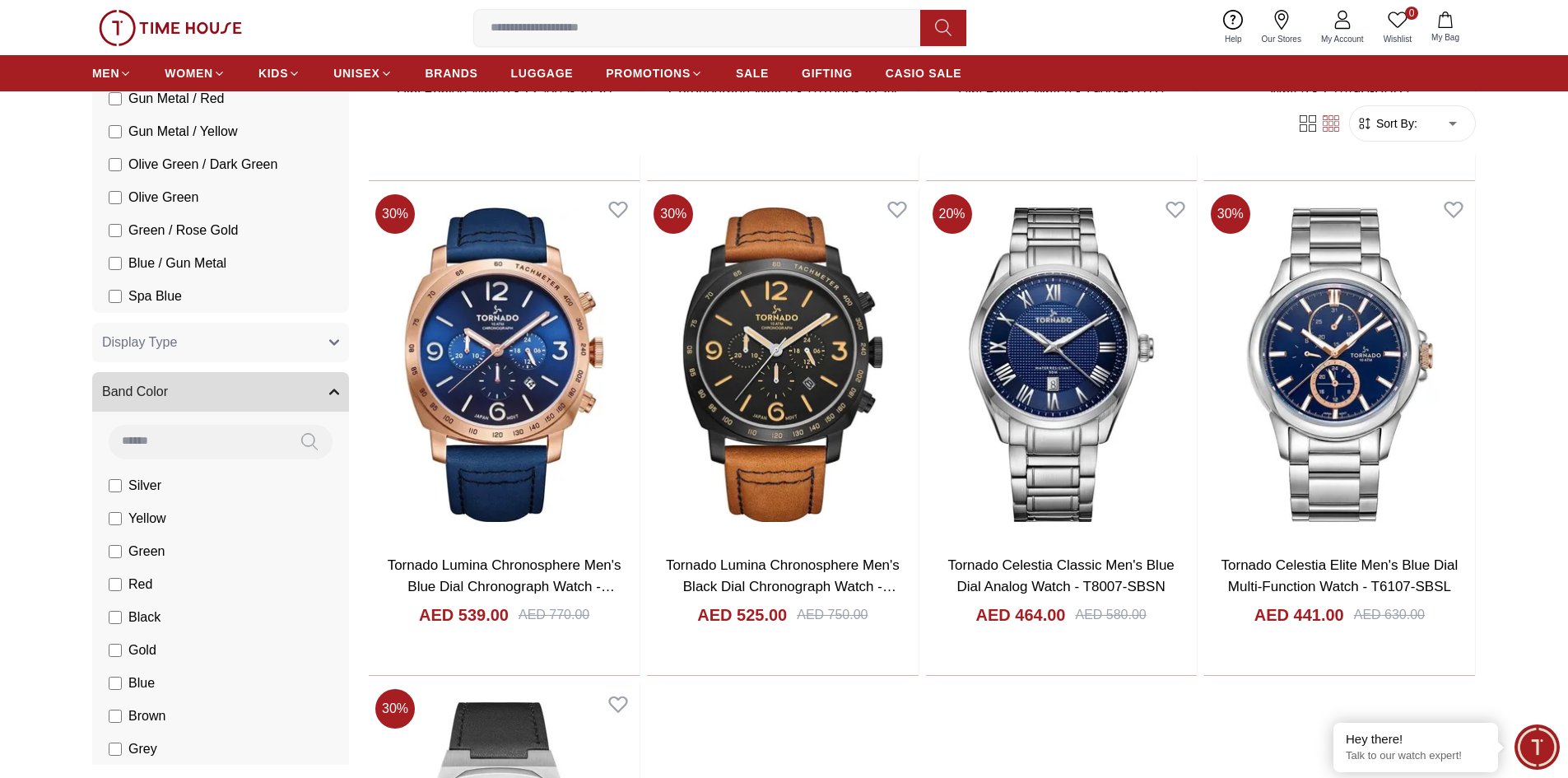
click at [147, 613] on span "Black" at bounding box center [144, 618] width 32 height 19
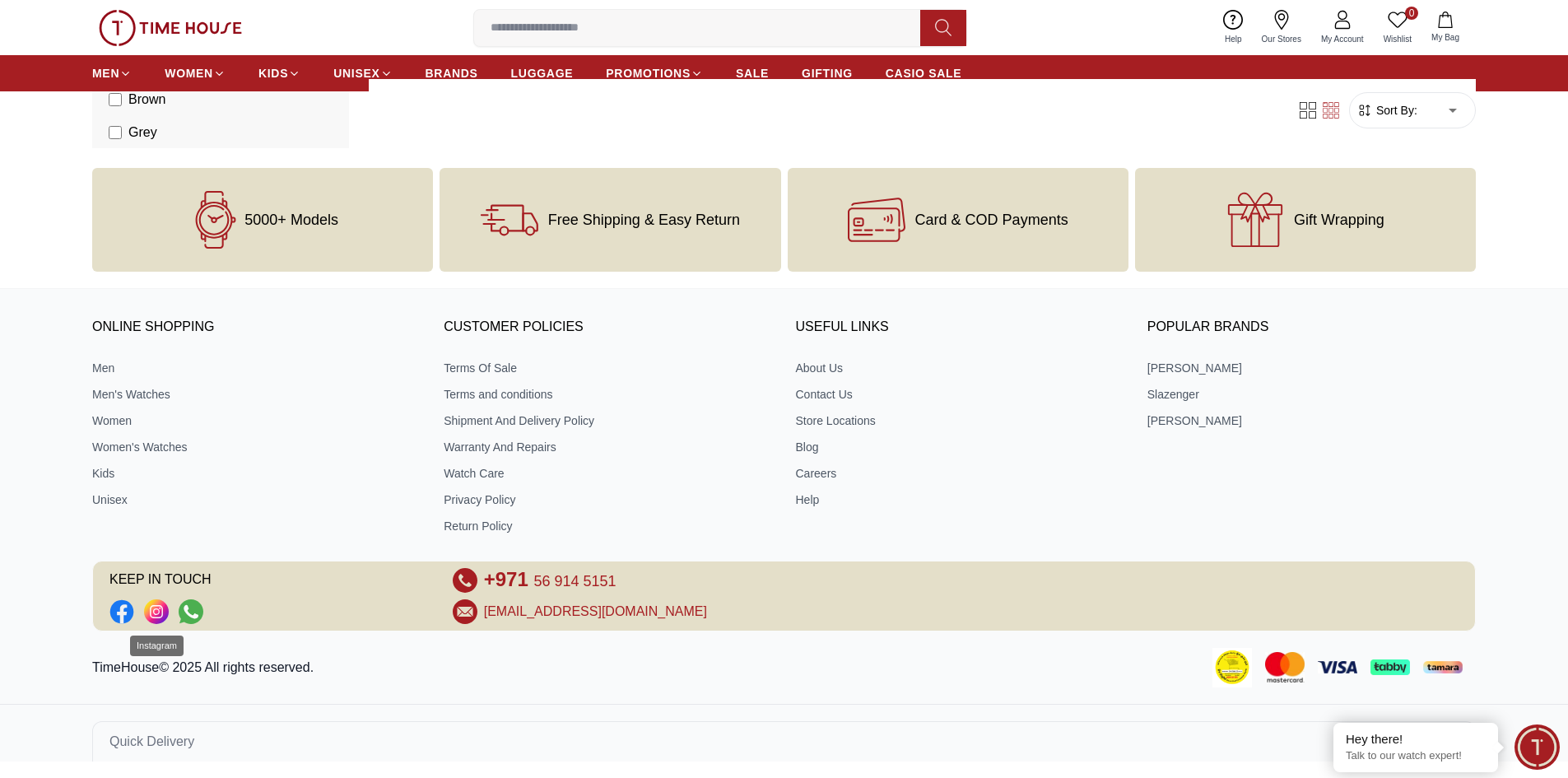
scroll to position [1812, 0]
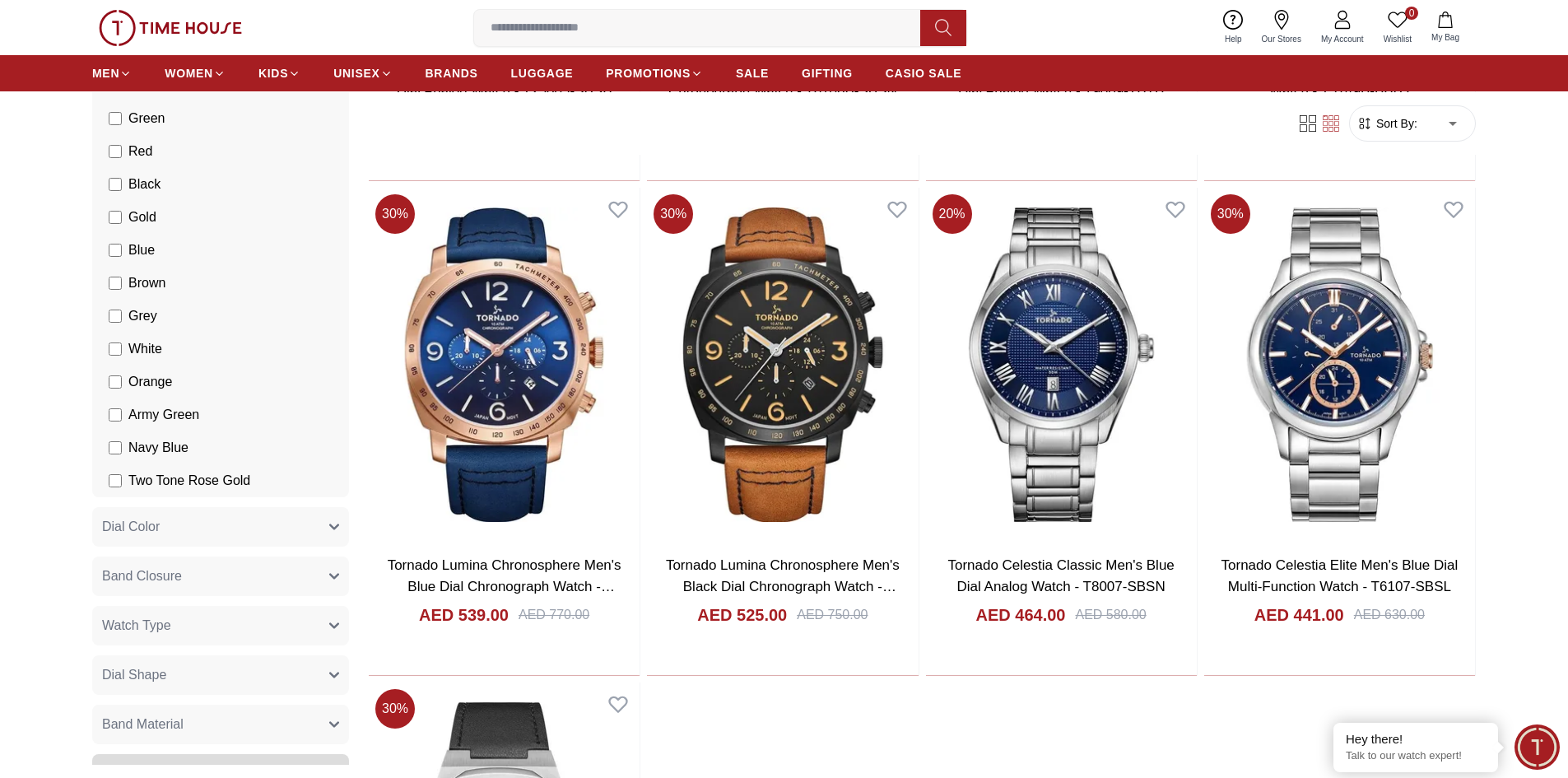
scroll to position [1941, 0]
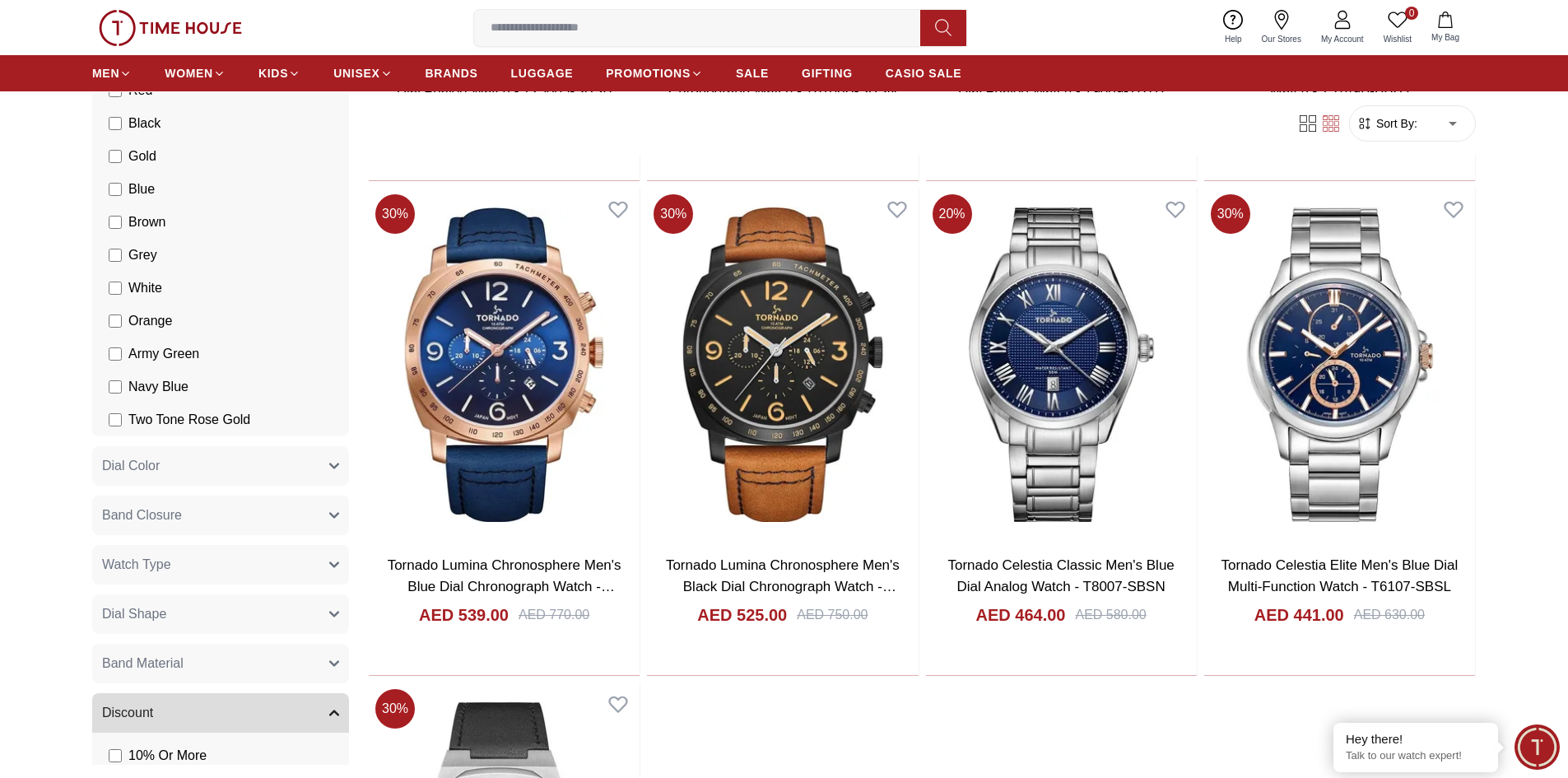
click at [261, 512] on button "Band Closure" at bounding box center [221, 515] width 257 height 40
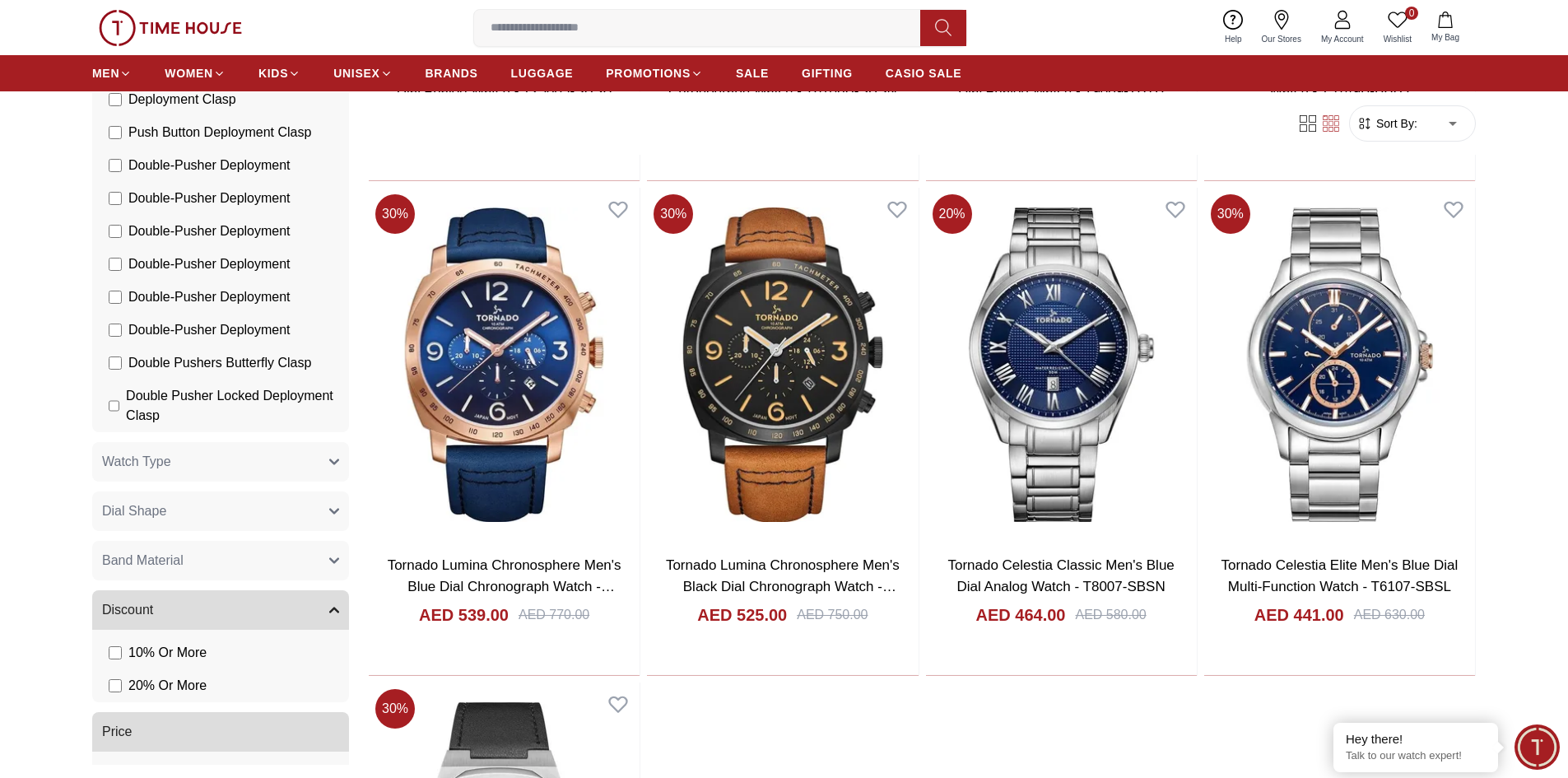
scroll to position [2682, 0]
click at [265, 580] on button "Band Material" at bounding box center [221, 559] width 257 height 40
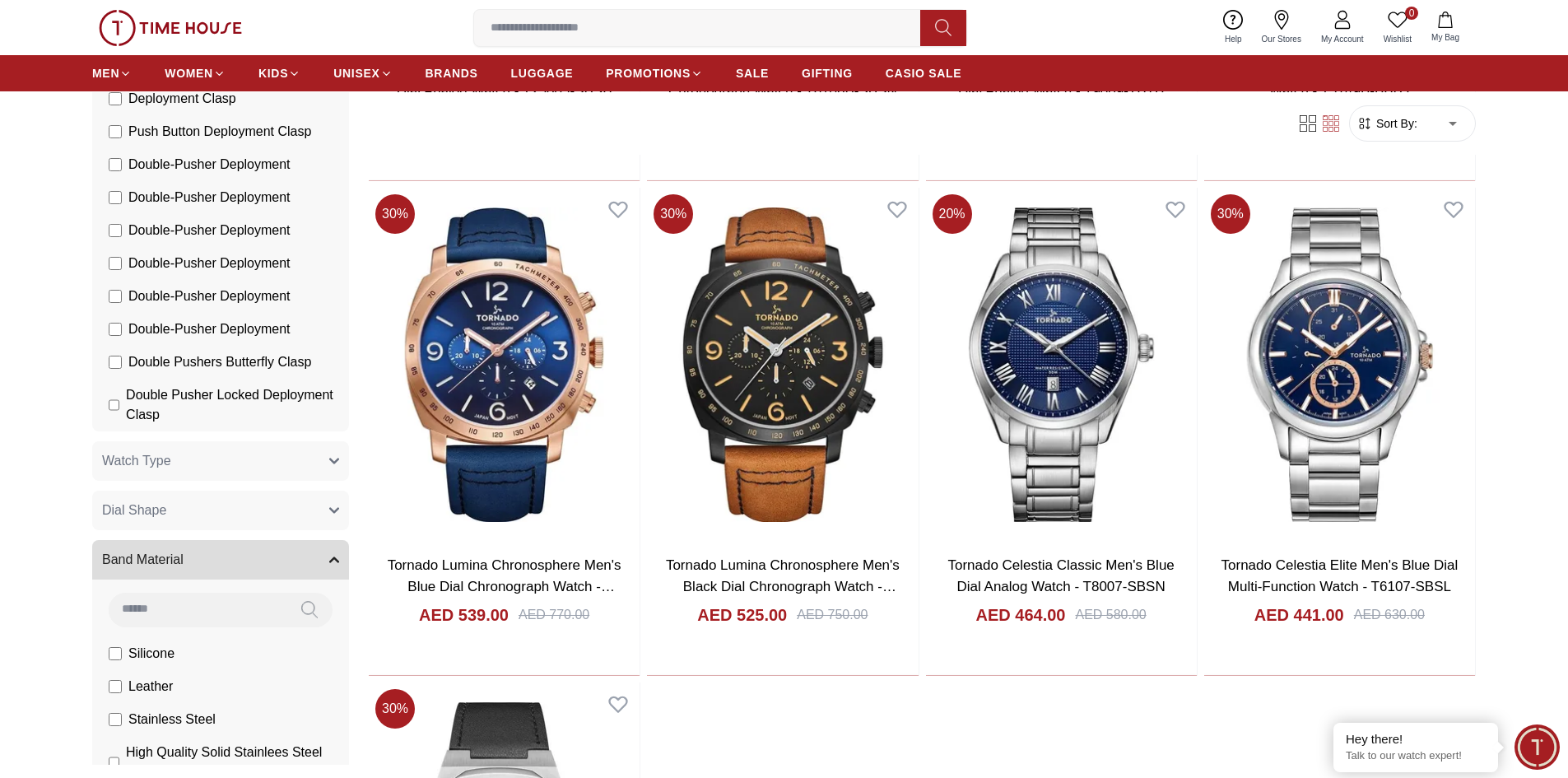
click at [159, 663] on span "Silicone" at bounding box center [152, 654] width 46 height 19
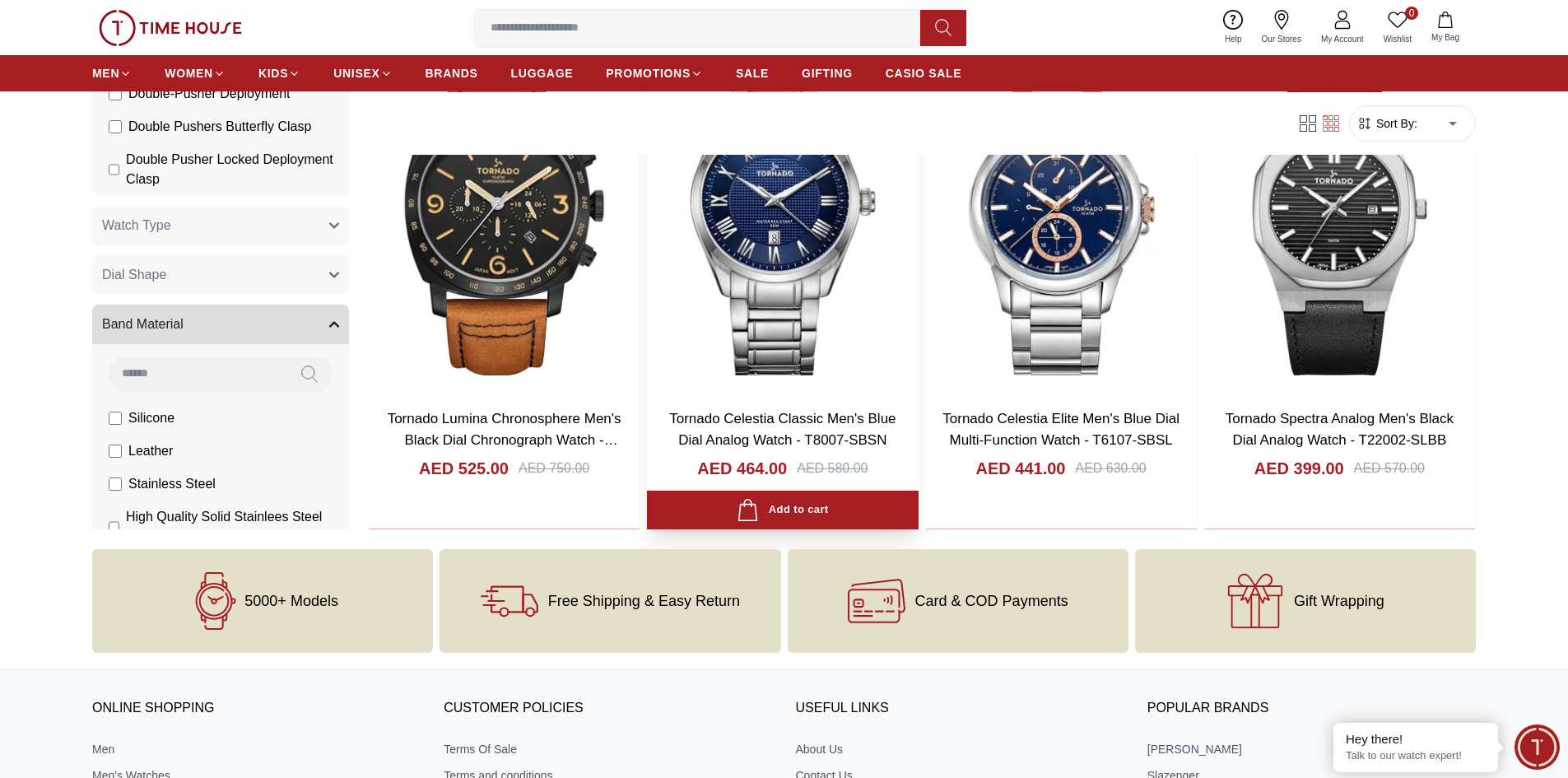
scroll to position [1812, 0]
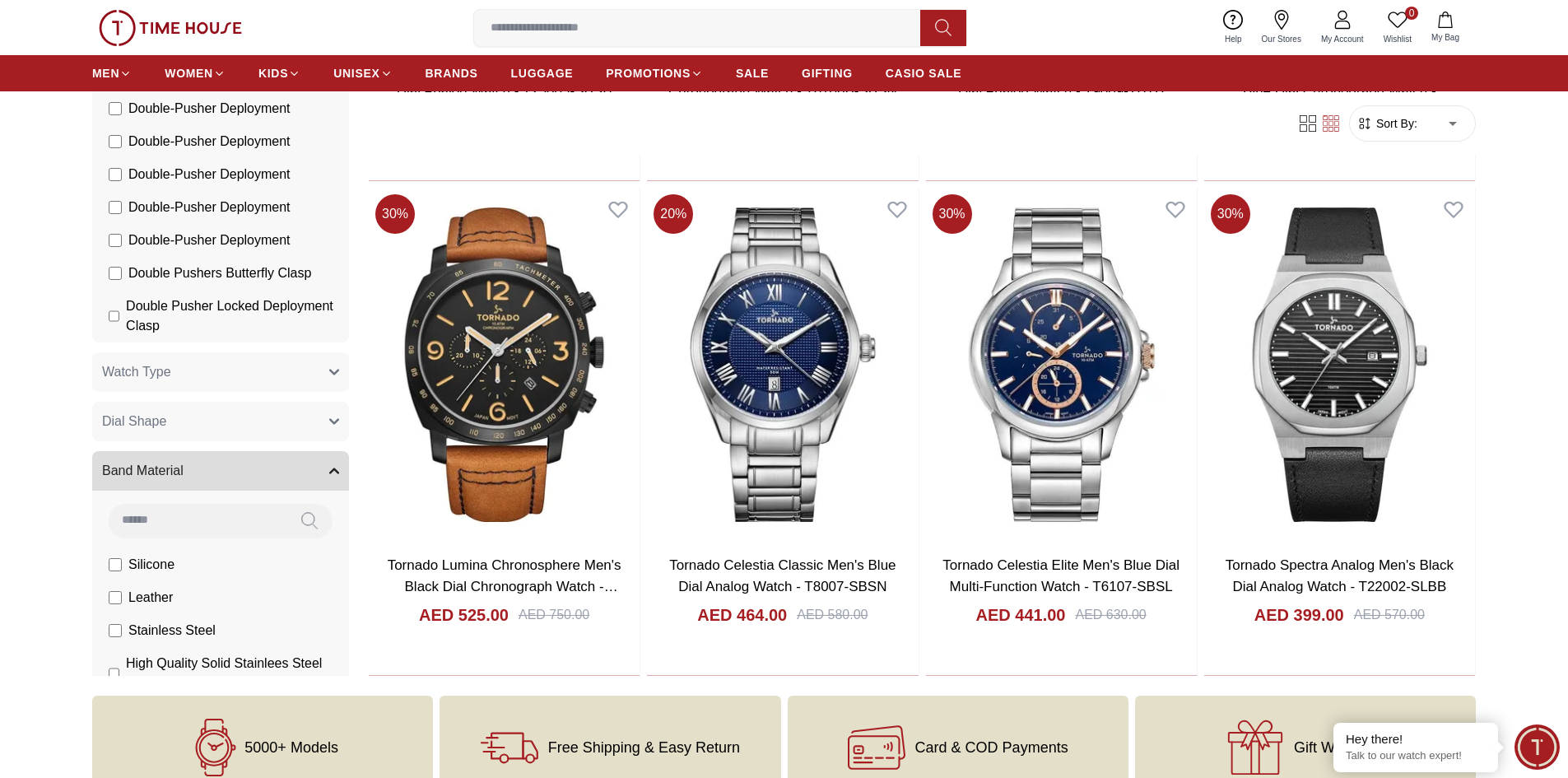
click at [113, 574] on label "Silicone" at bounding box center [141, 565] width 66 height 19
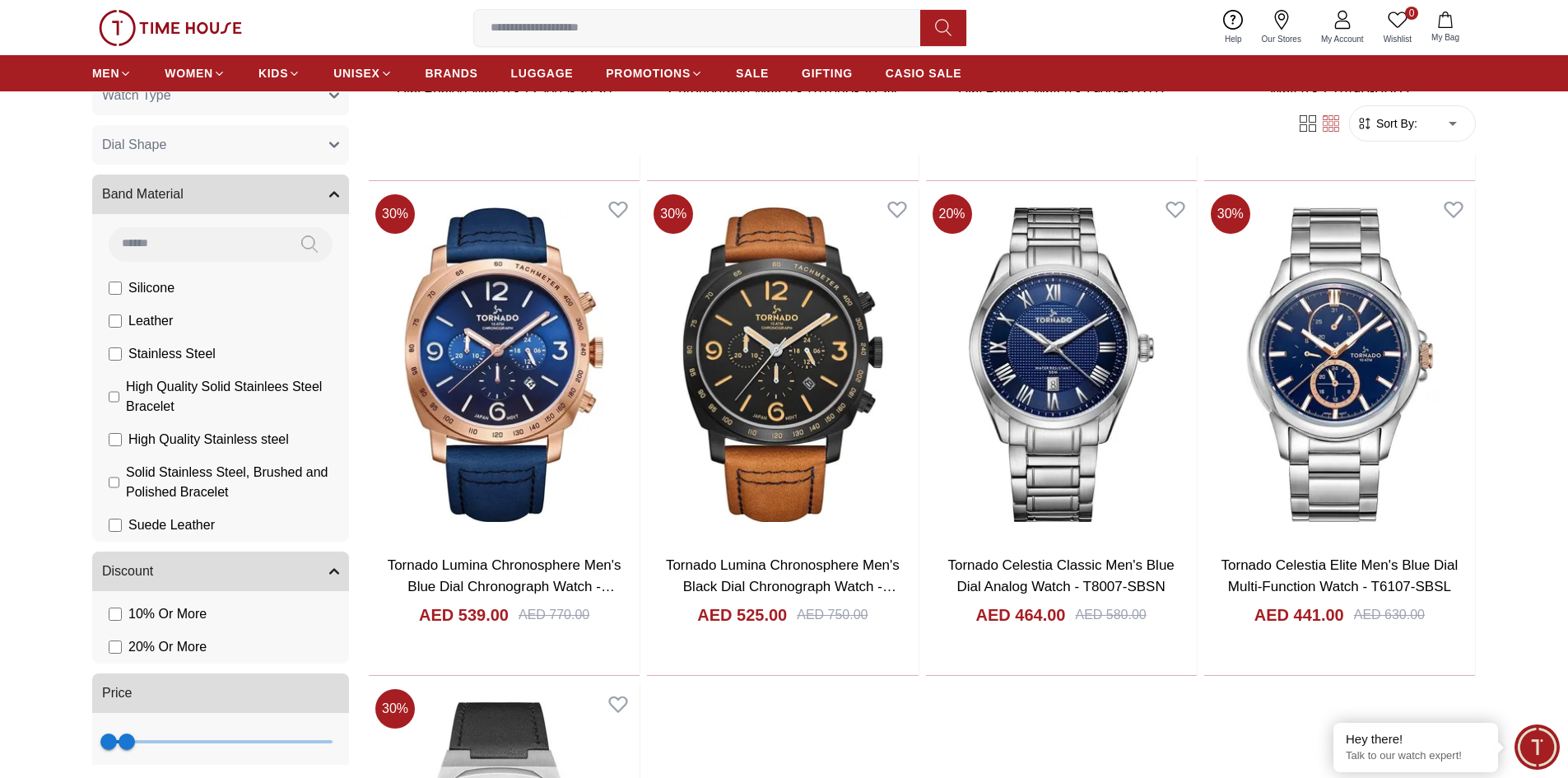
scroll to position [3012, 0]
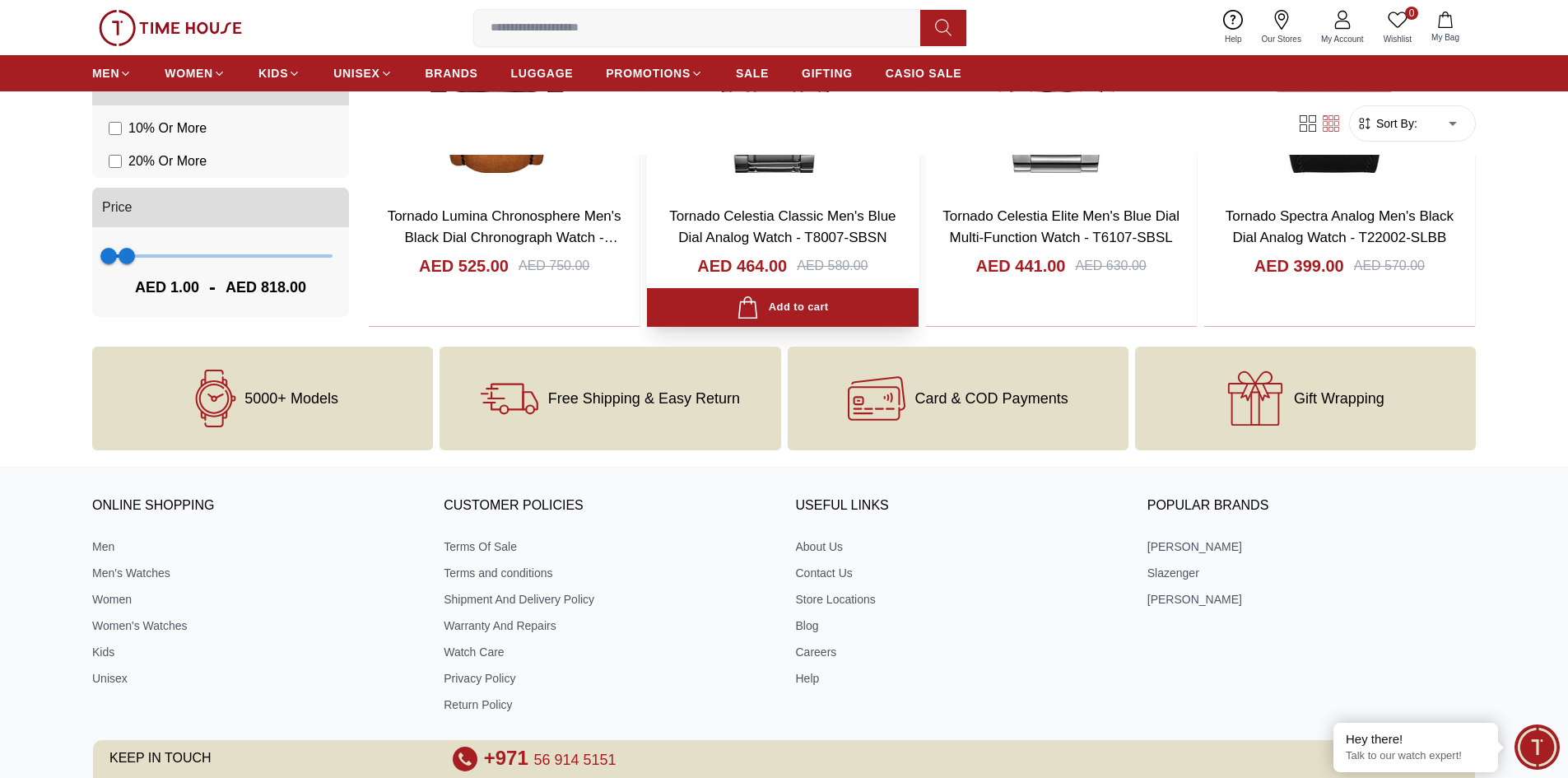
scroll to position [1927, 0]
